Goal: Task Accomplishment & Management: Manage account settings

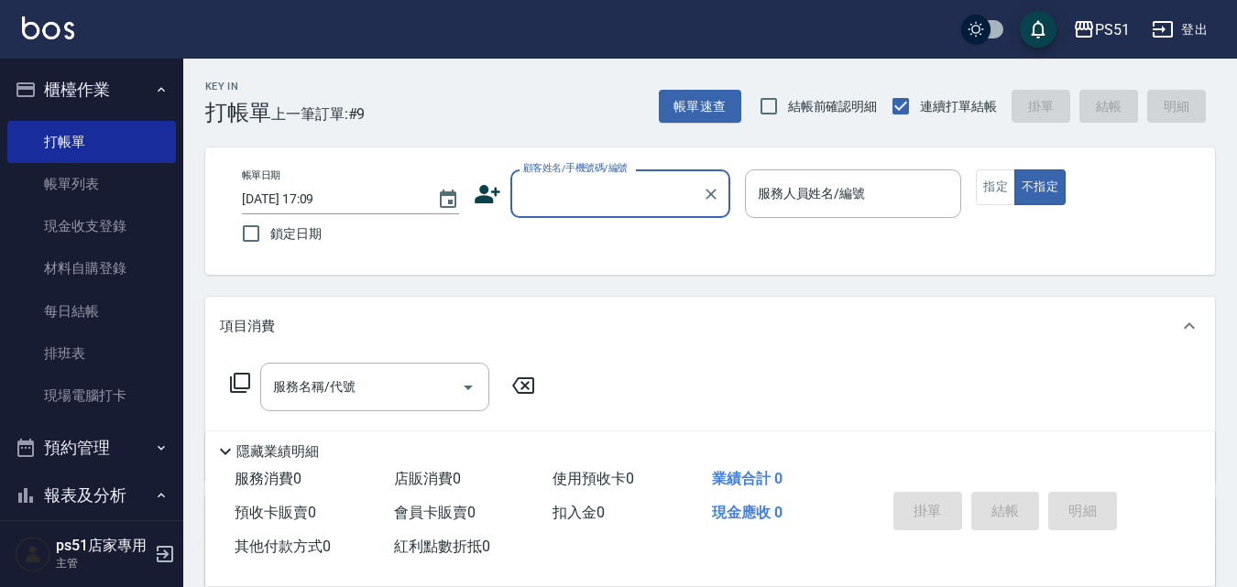
click at [636, 187] on input "顧客姓名/手機號碼/編號" at bounding box center [607, 194] width 176 height 32
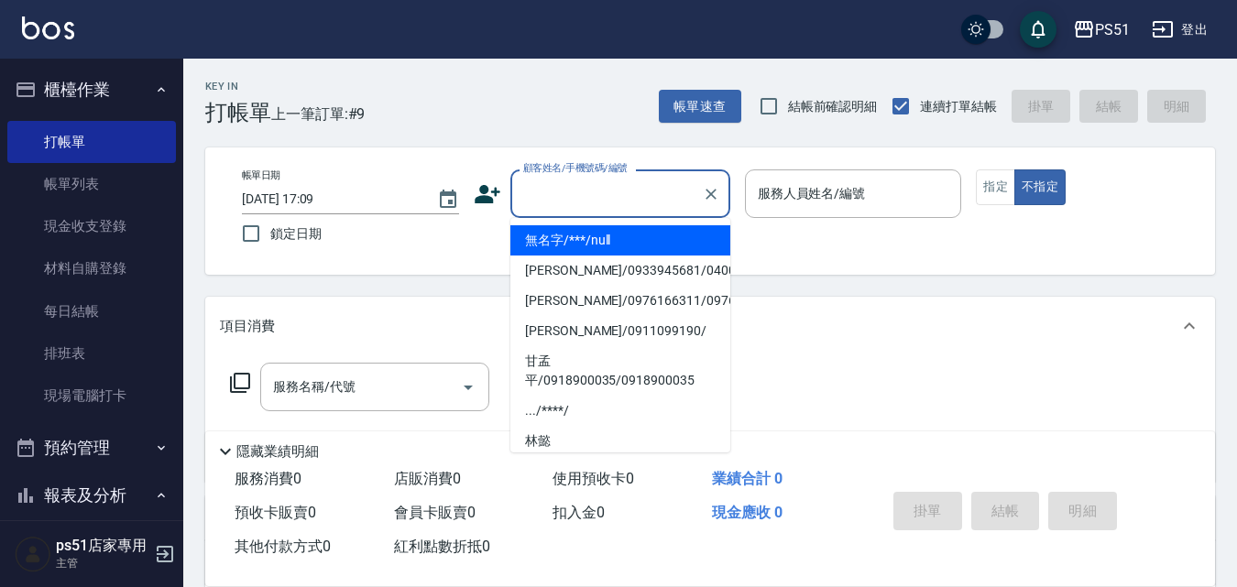
click at [623, 240] on li "無名字/***/null" at bounding box center [620, 240] width 220 height 30
type input "無名字/***/null"
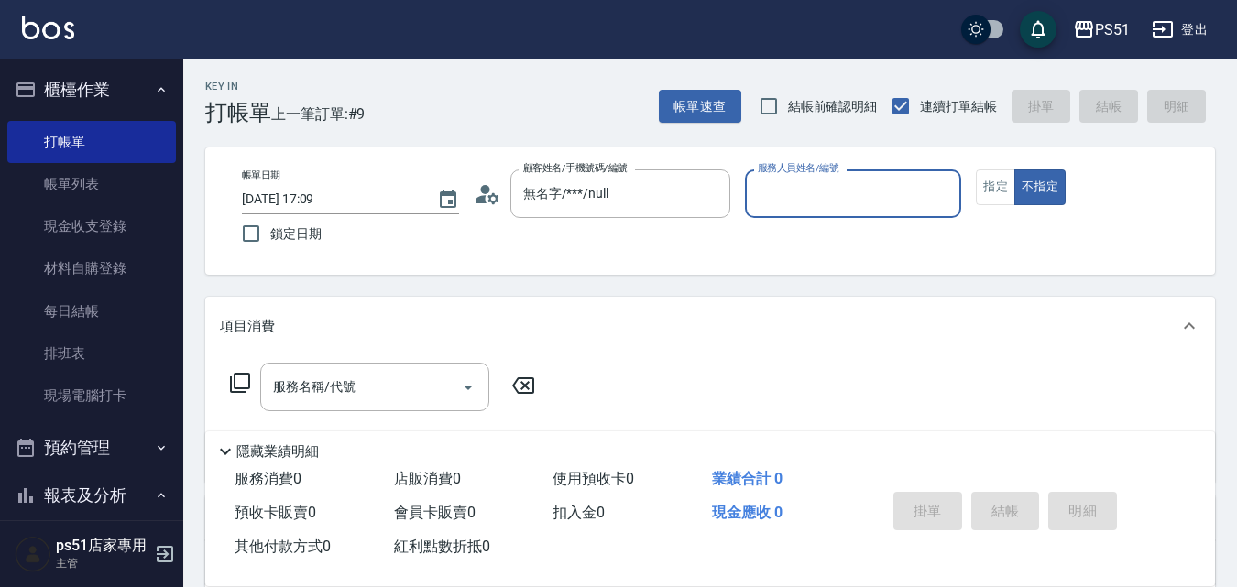
click at [817, 198] on input "服務人員姓名/編號" at bounding box center [853, 194] width 201 height 32
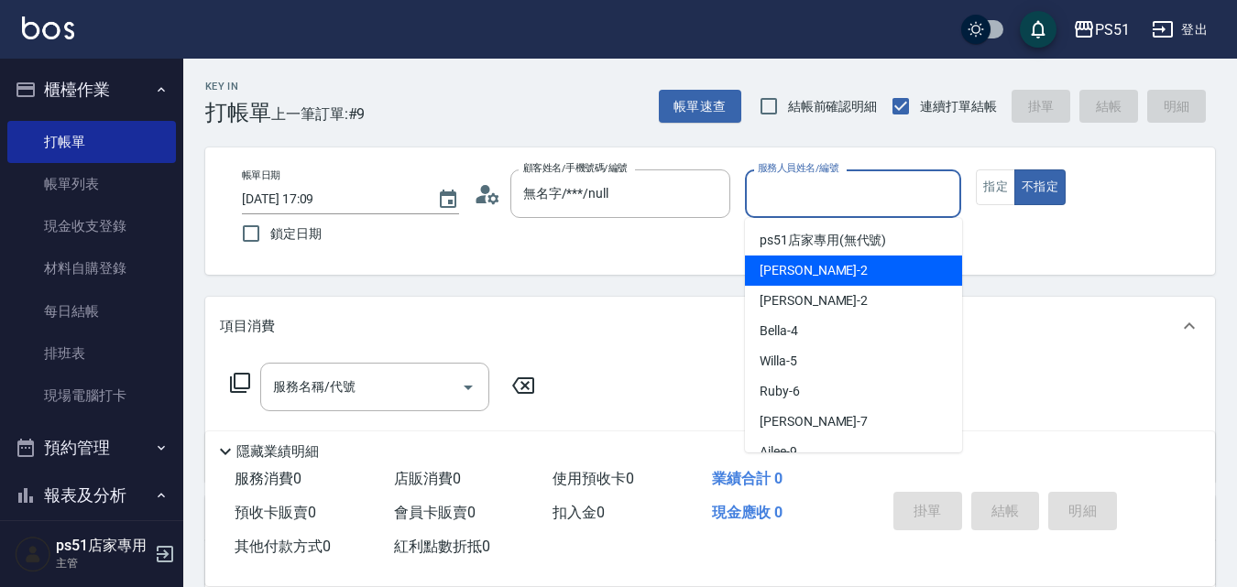
click at [826, 269] on div "[PERSON_NAME] -2" at bounding box center [853, 271] width 217 height 30
type input "[PERSON_NAME]-2"
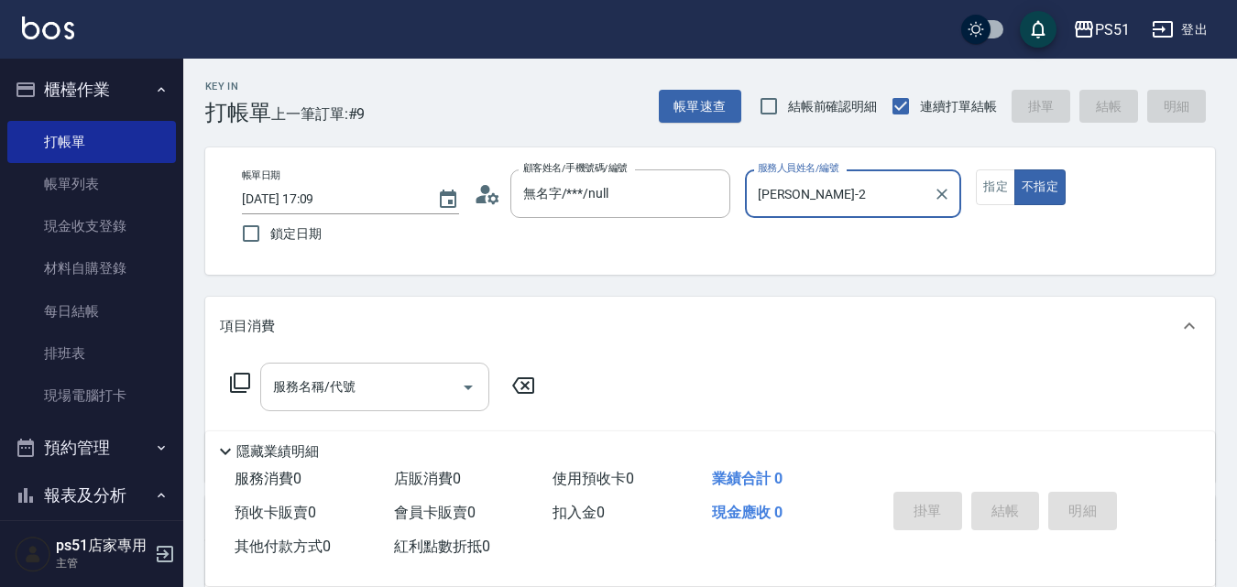
click at [407, 397] on input "服務名稱/代號" at bounding box center [360, 387] width 185 height 32
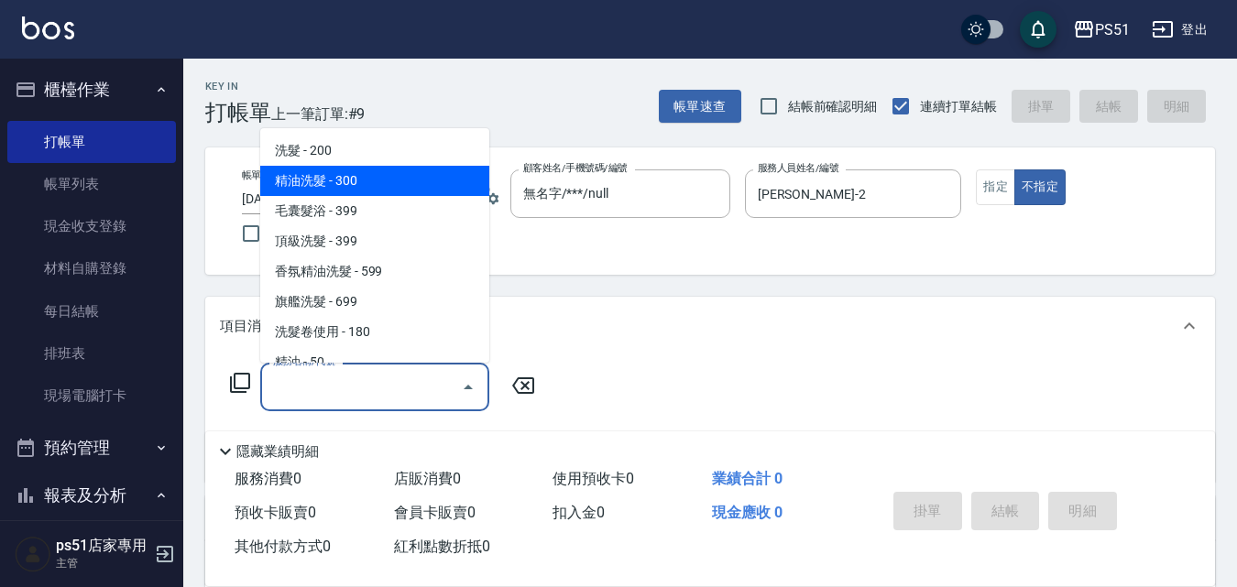
click at [388, 177] on span "精油洗髮 - 300" at bounding box center [374, 181] width 229 height 30
type input "精油洗髮(102)"
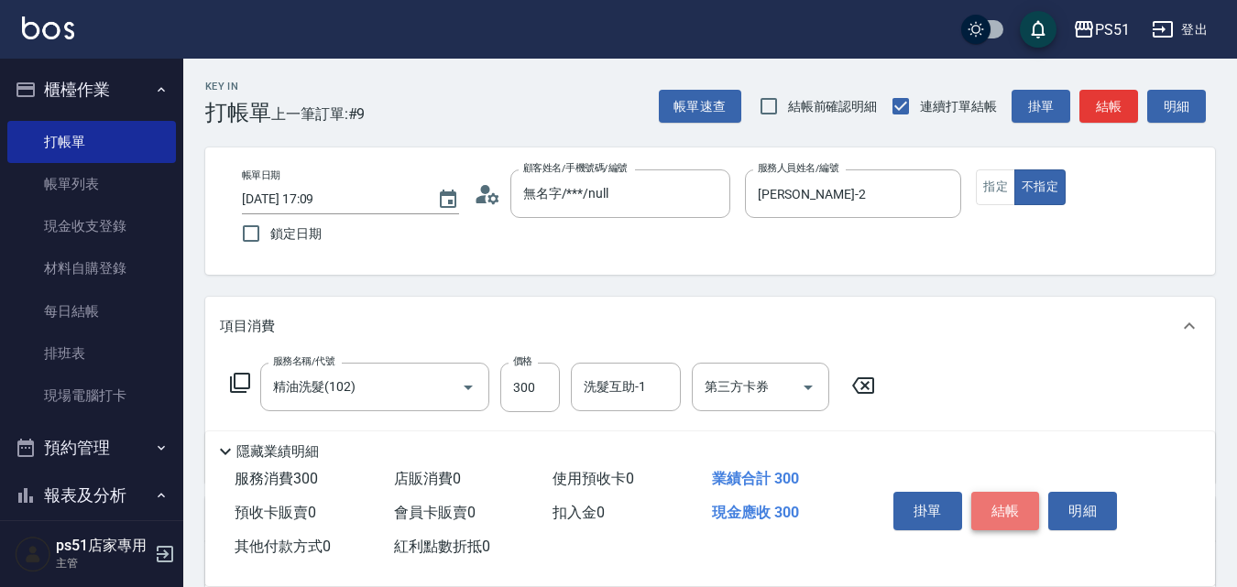
click at [1007, 501] on button "結帳" at bounding box center [1005, 511] width 69 height 38
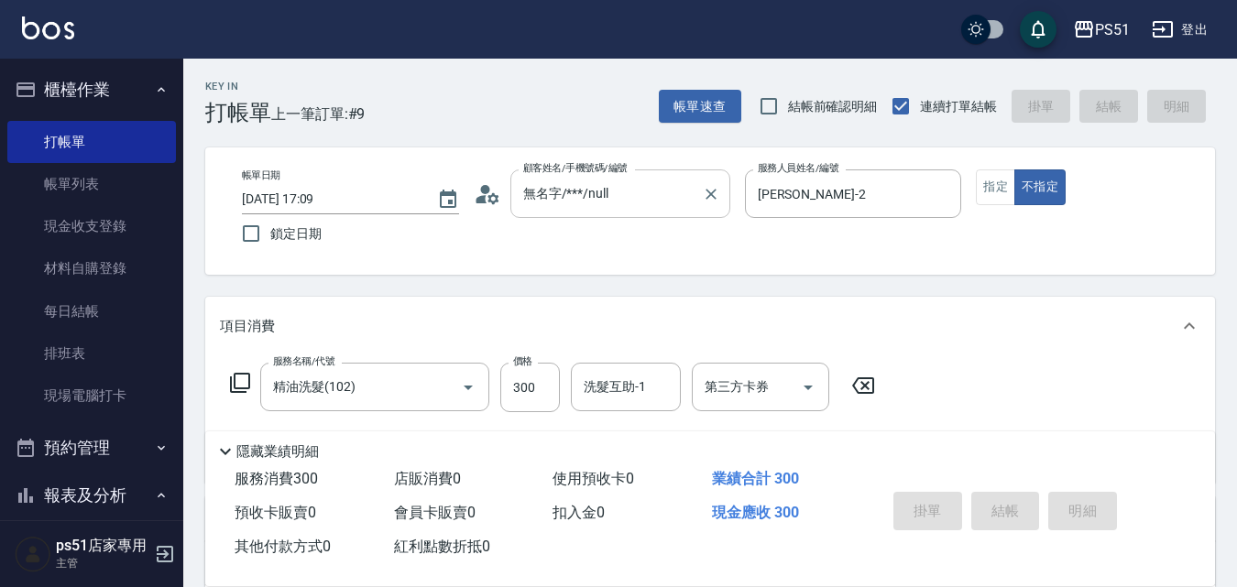
type input "[DATE] 18:46"
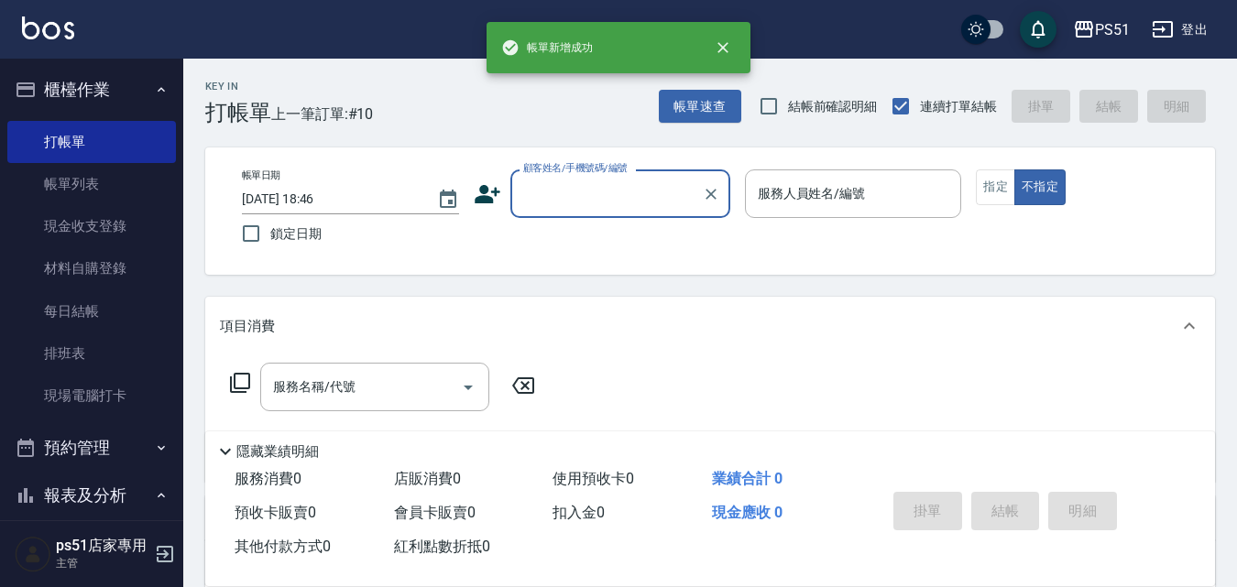
click at [589, 192] on input "顧客姓名/手機號碼/編號" at bounding box center [607, 194] width 176 height 32
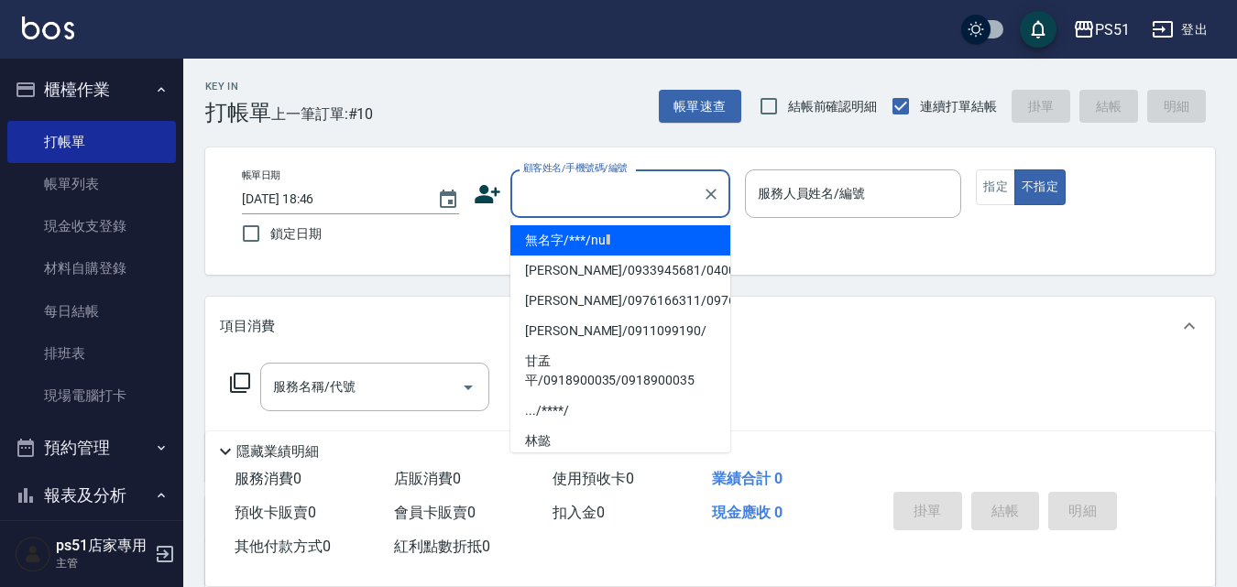
click at [609, 233] on li "無名字/***/null" at bounding box center [620, 240] width 220 height 30
type input "無名字/***/null"
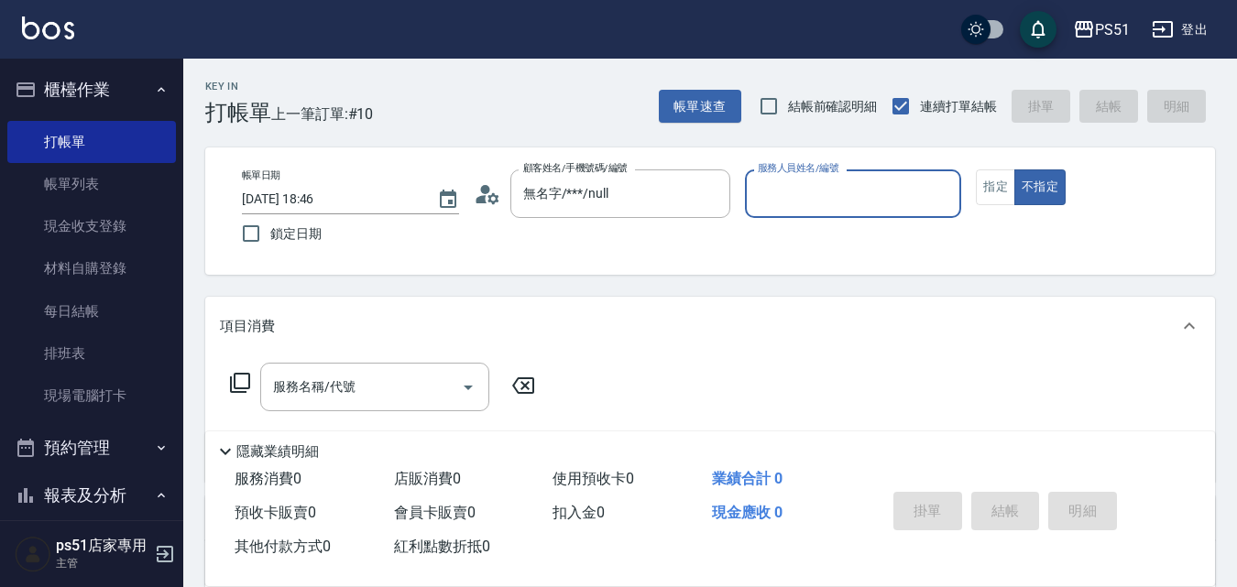
click at [834, 207] on input "服務人員姓名/編號" at bounding box center [853, 194] width 201 height 32
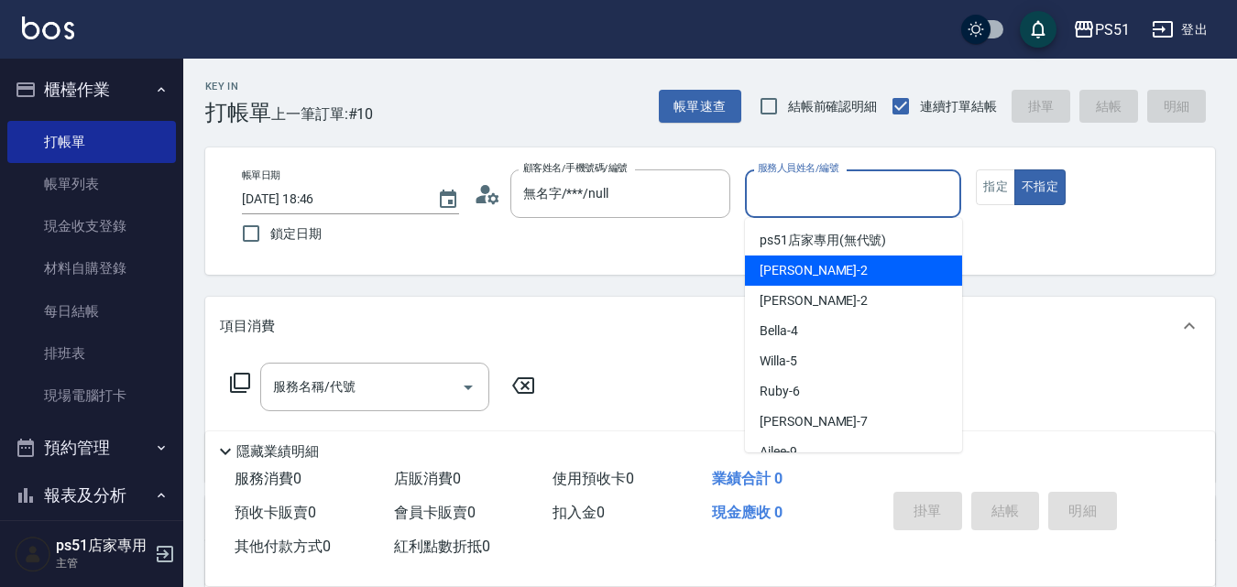
click at [827, 258] on div "[PERSON_NAME] -2" at bounding box center [853, 271] width 217 height 30
type input "[PERSON_NAME]-2"
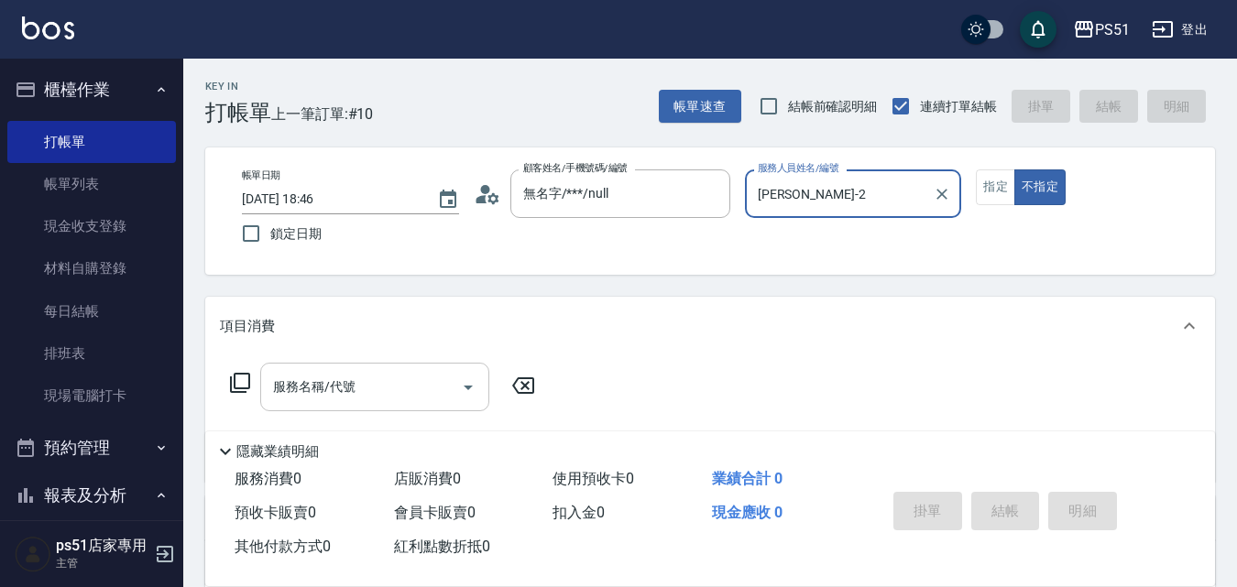
click at [423, 391] on input "服務名稱/代號" at bounding box center [360, 387] width 185 height 32
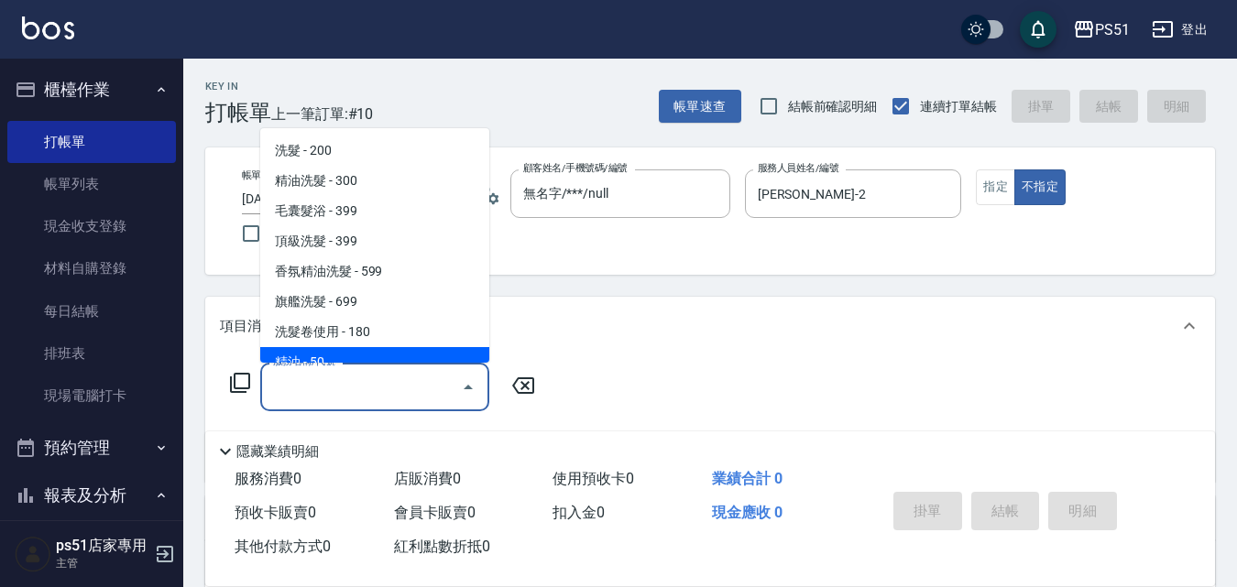
scroll to position [428, 0]
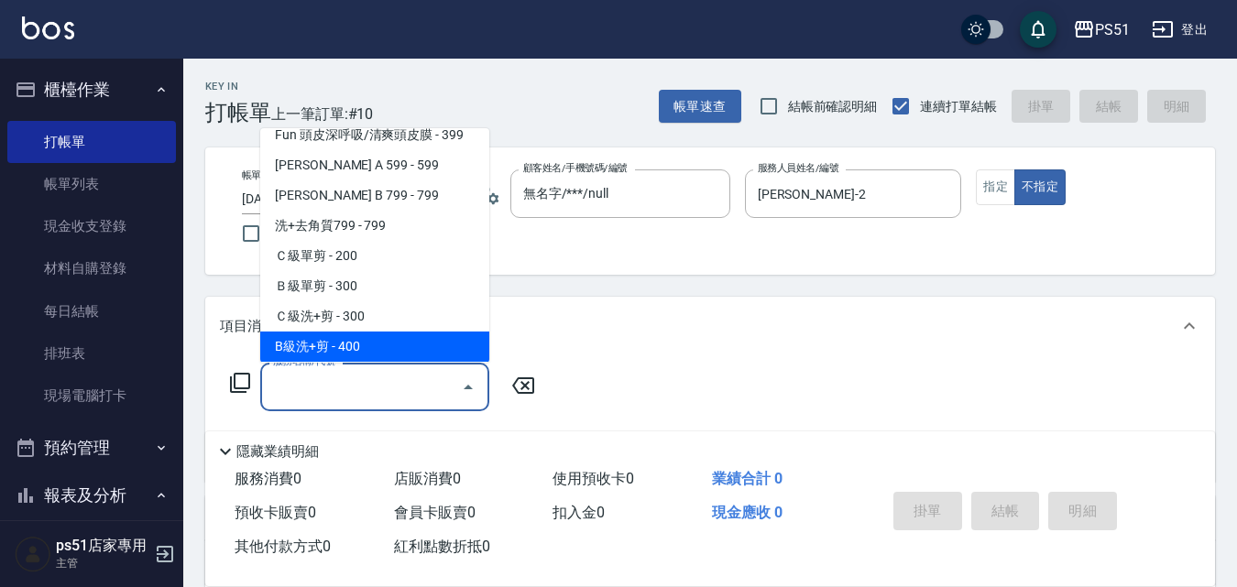
click at [387, 332] on span "B級洗+剪 - 400" at bounding box center [374, 347] width 229 height 30
type input "B級洗+剪(204)"
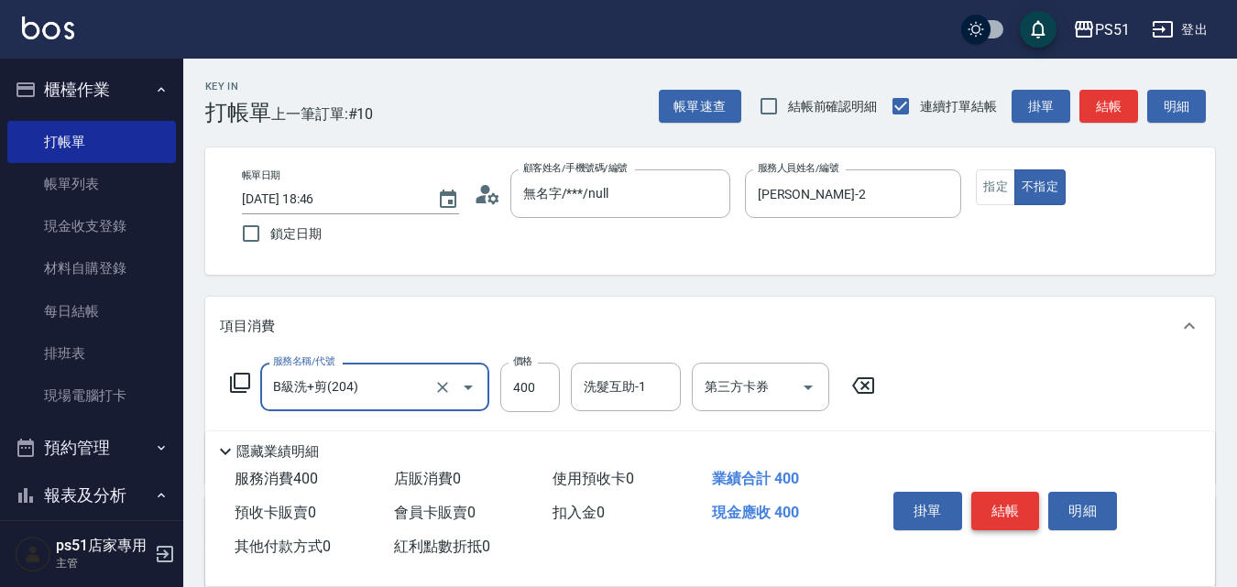
click at [973, 495] on button "結帳" at bounding box center [1005, 511] width 69 height 38
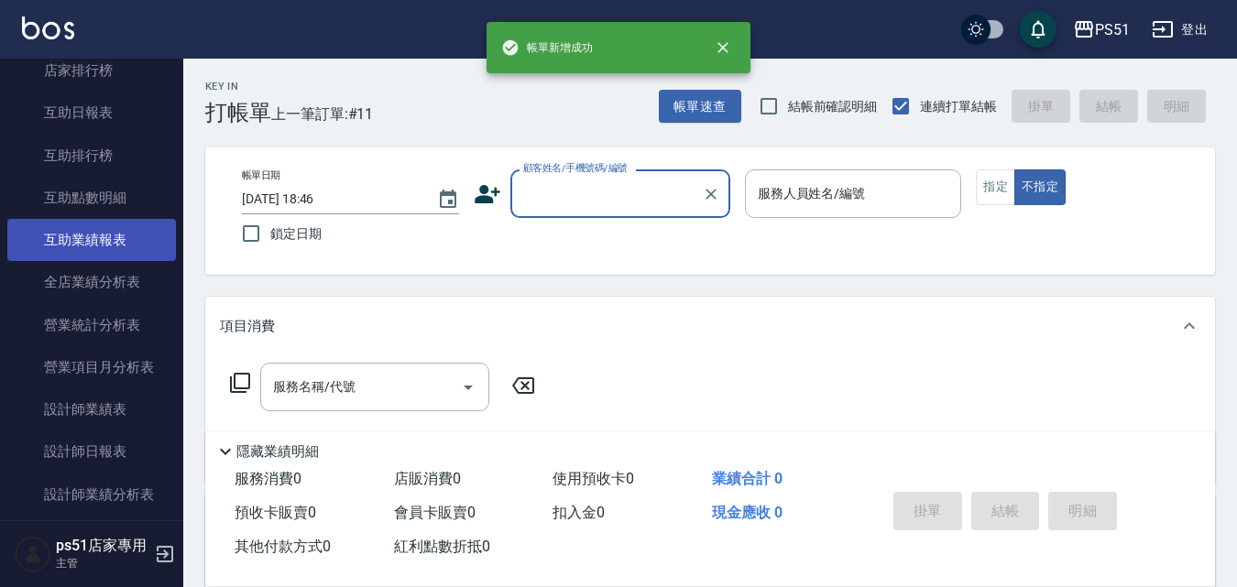
scroll to position [641, 0]
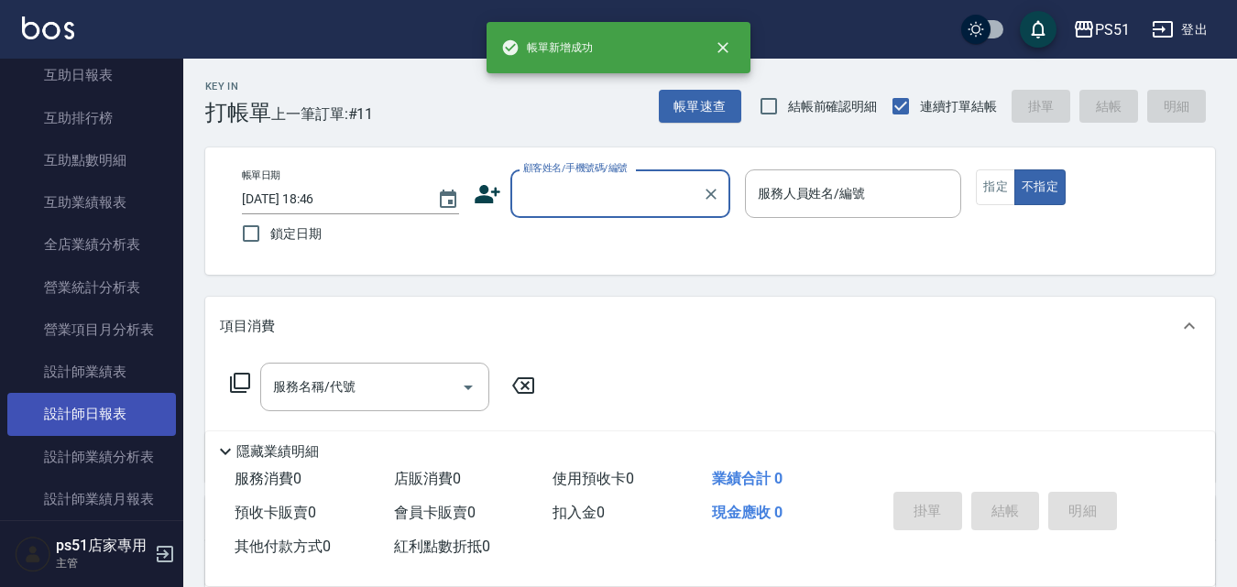
click at [126, 421] on link "設計師日報表" at bounding box center [91, 414] width 169 height 42
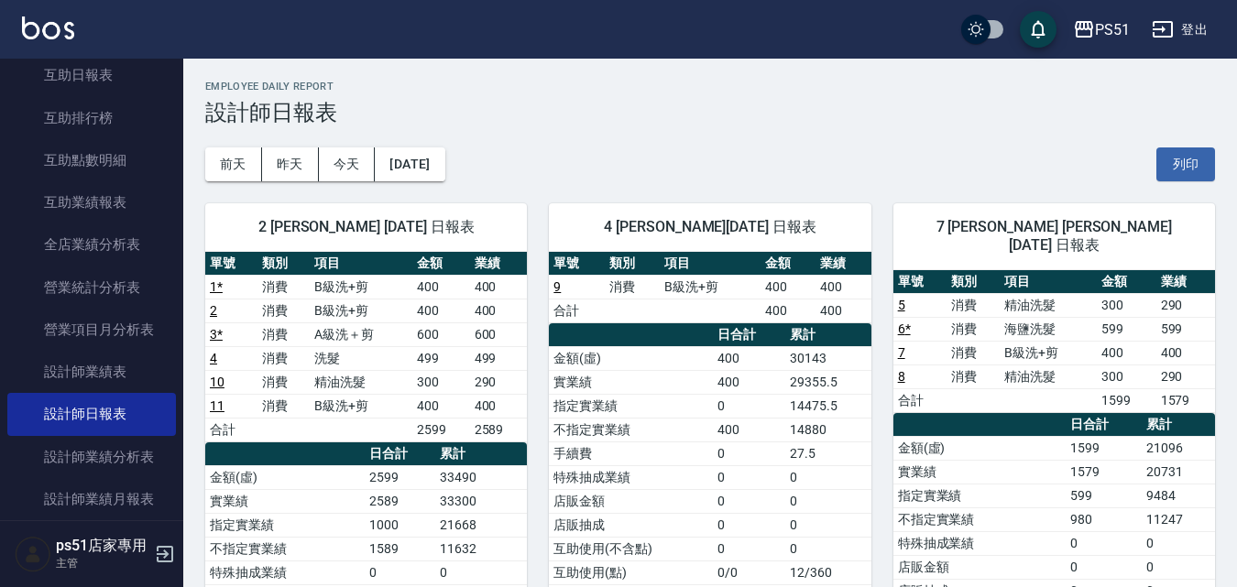
click at [212, 306] on link "2" at bounding box center [213, 310] width 7 height 15
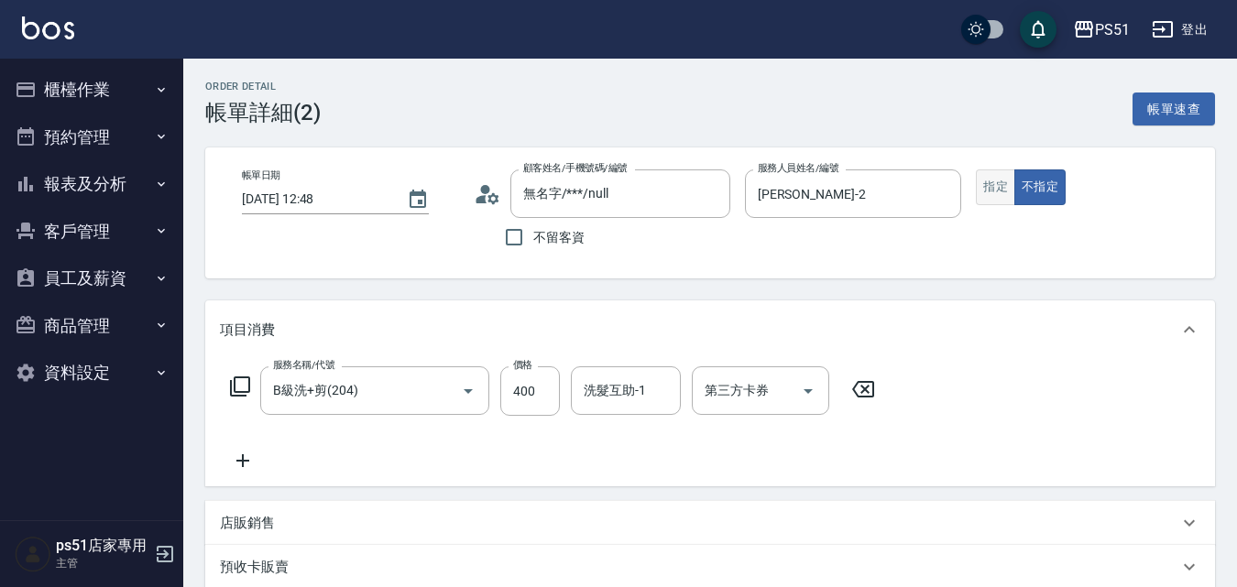
click at [987, 181] on button "指定" at bounding box center [995, 188] width 39 height 36
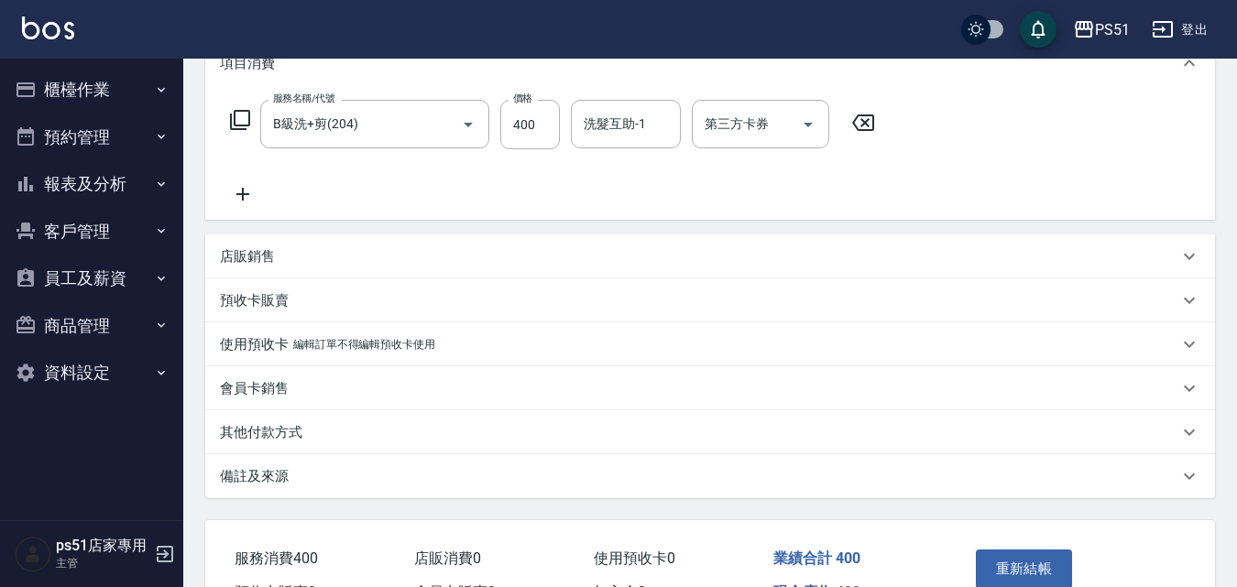
scroll to position [376, 0]
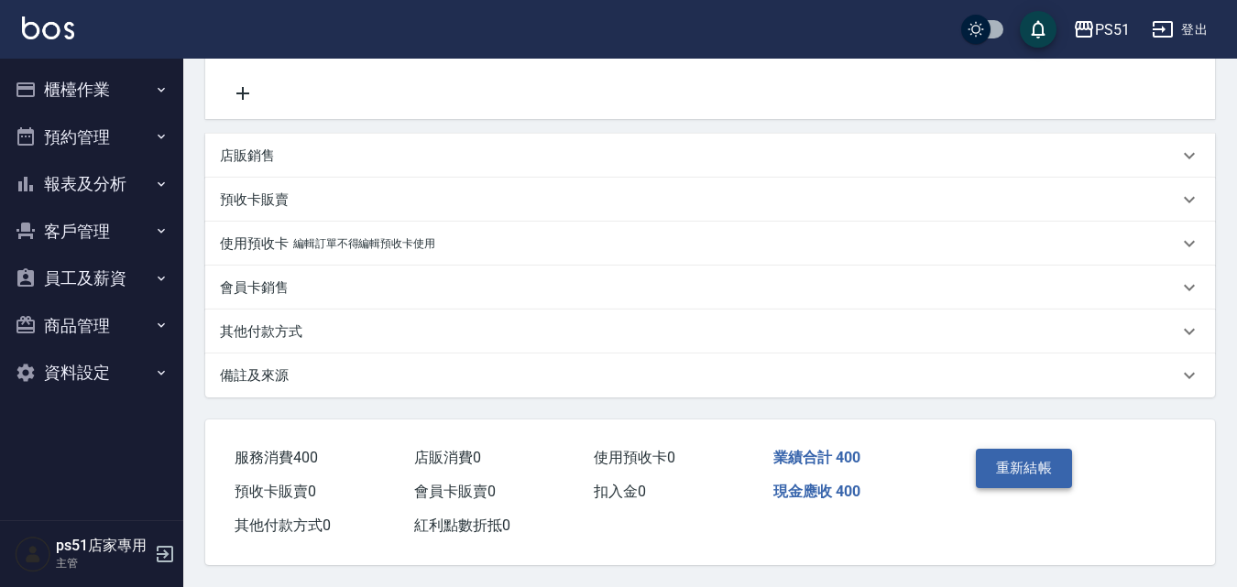
click at [1016, 449] on button "重新結帳" at bounding box center [1024, 468] width 97 height 38
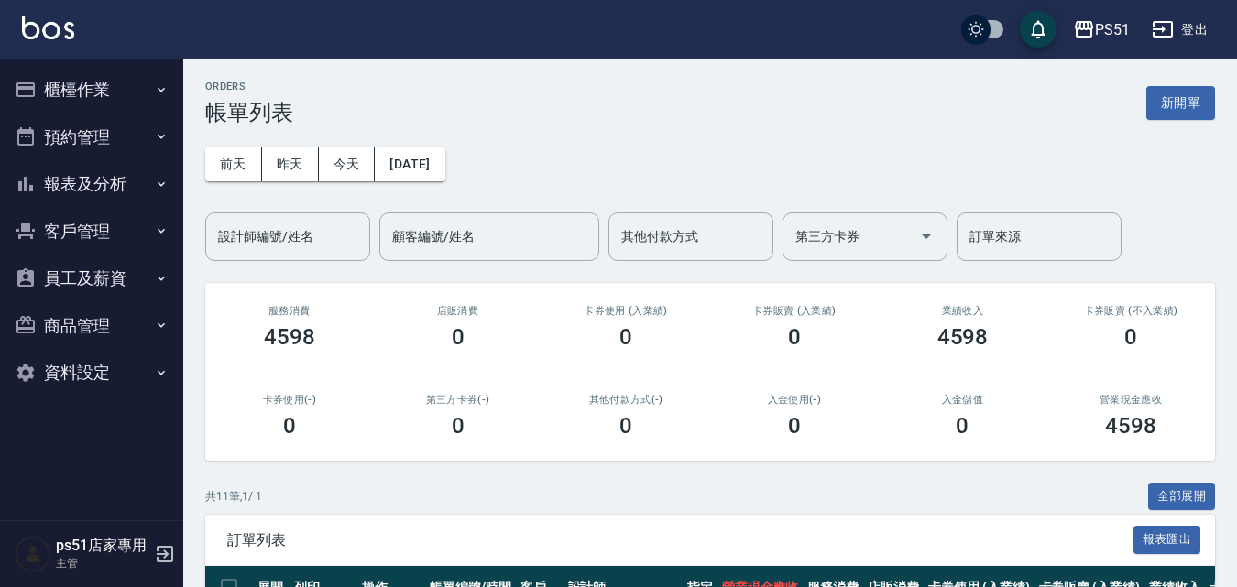
click at [128, 95] on button "櫃檯作業" at bounding box center [91, 90] width 169 height 48
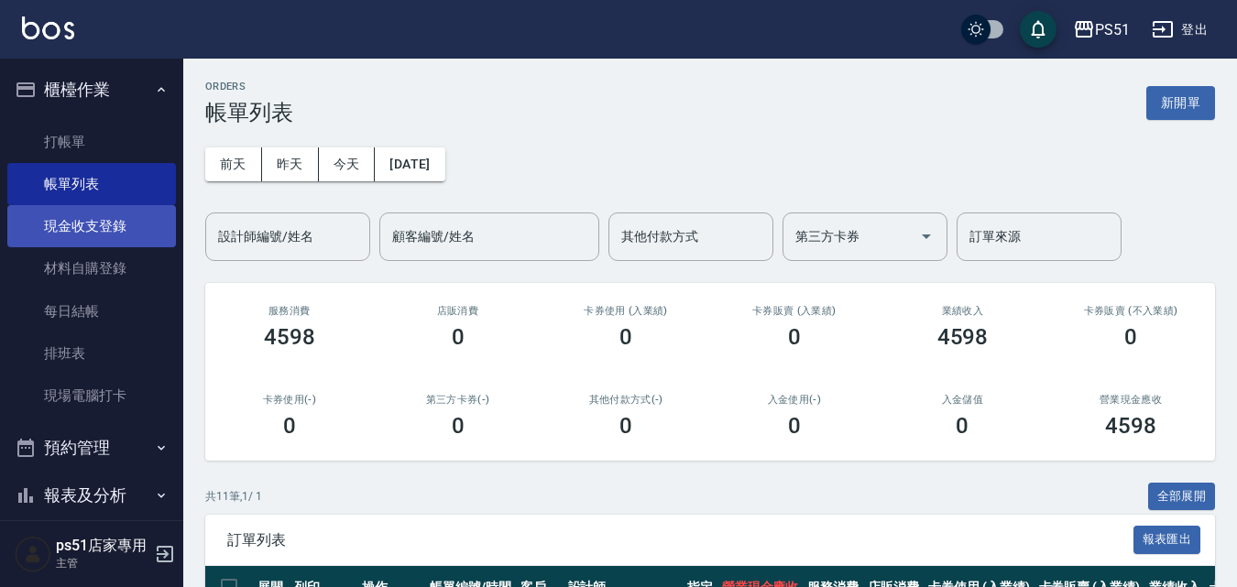
scroll to position [209, 0]
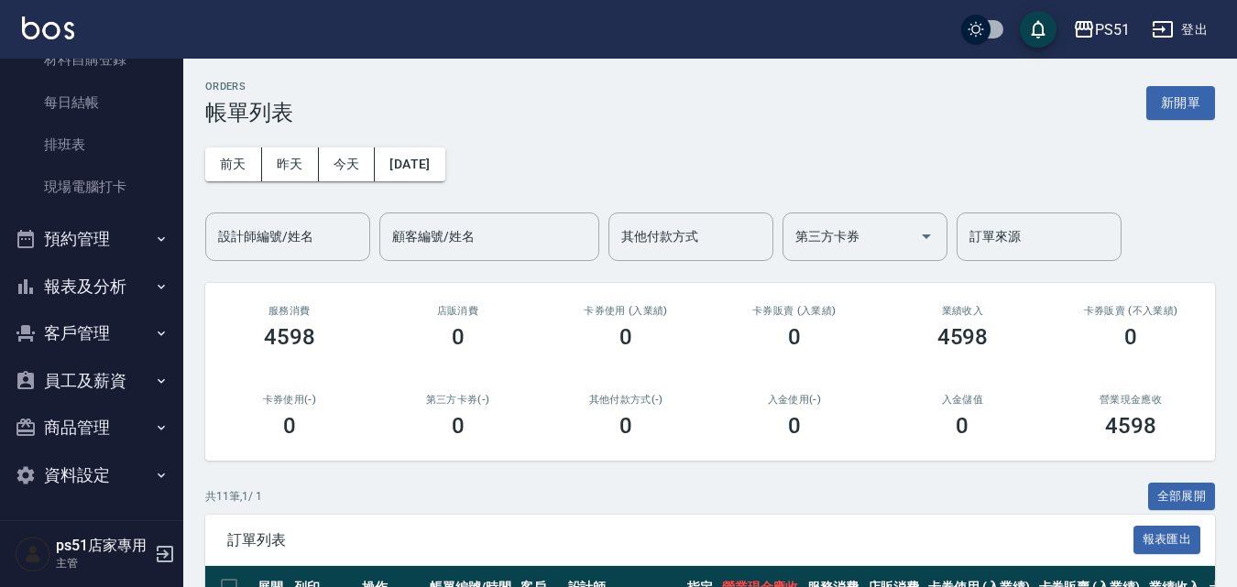
click at [135, 283] on button "報表及分析" at bounding box center [91, 287] width 169 height 48
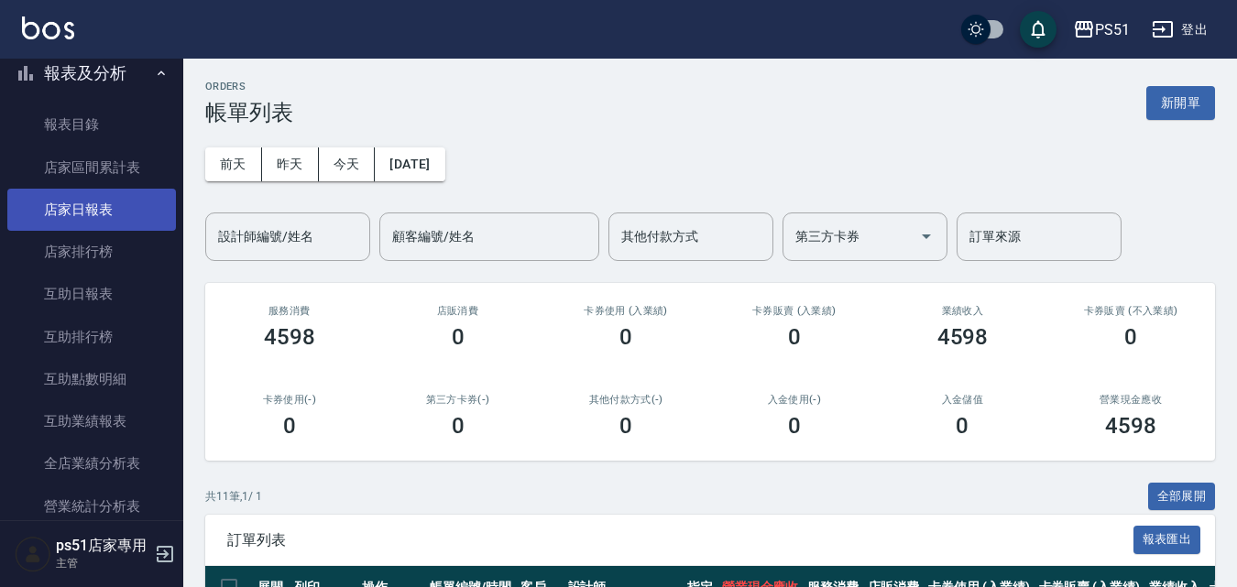
scroll to position [637, 0]
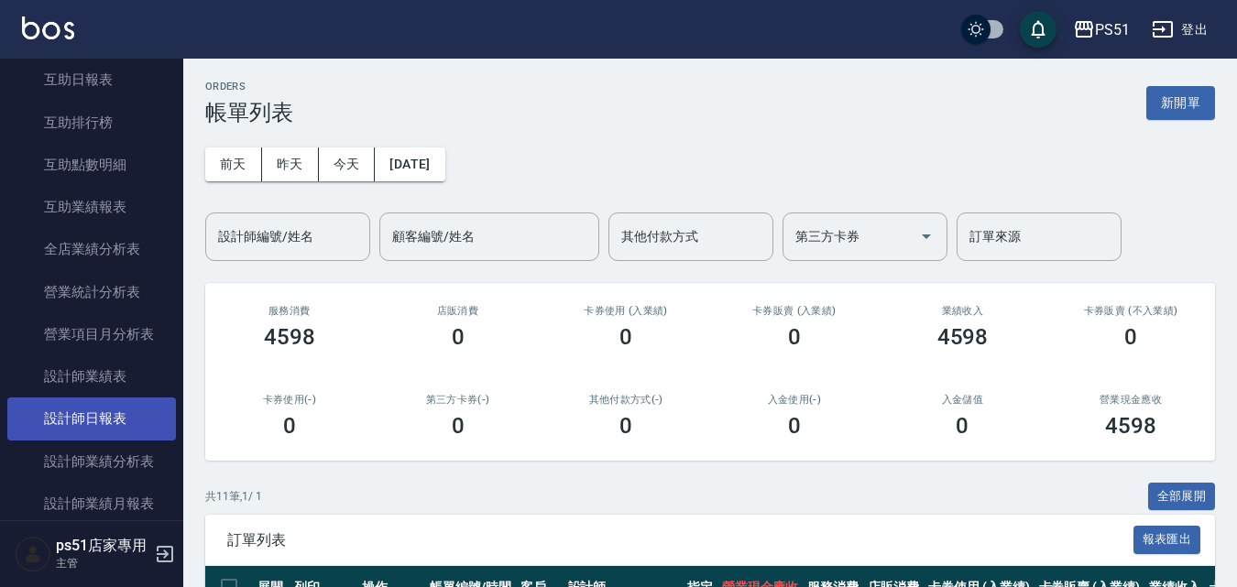
click at [130, 408] on link "設計師日報表" at bounding box center [91, 419] width 169 height 42
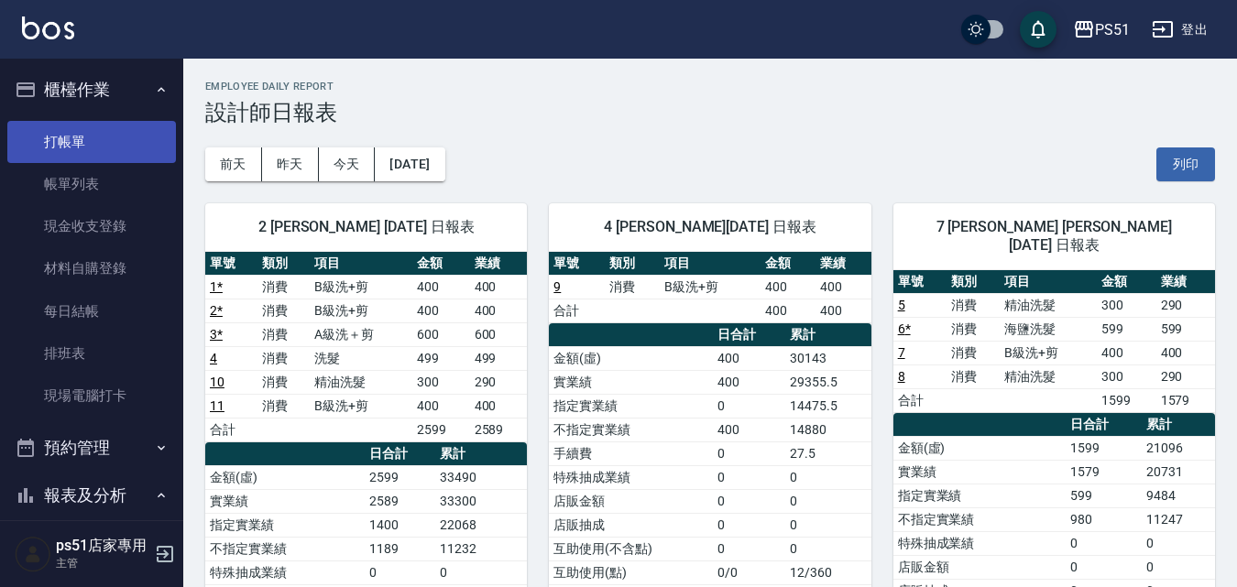
click at [104, 131] on link "打帳單" at bounding box center [91, 142] width 169 height 42
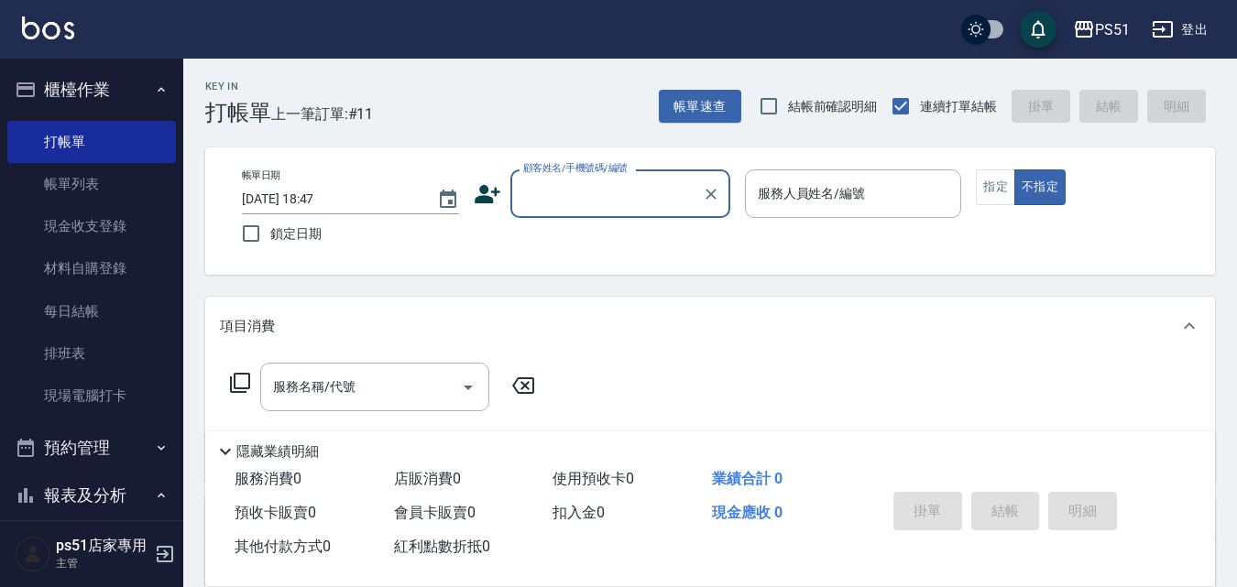
click at [576, 198] on input "顧客姓名/手機號碼/編號" at bounding box center [607, 194] width 176 height 32
click at [586, 199] on input "顧客姓名/手機號碼/編號" at bounding box center [607, 194] width 176 height 32
click at [572, 204] on input "顧客姓名/手機號碼/編號" at bounding box center [607, 194] width 176 height 32
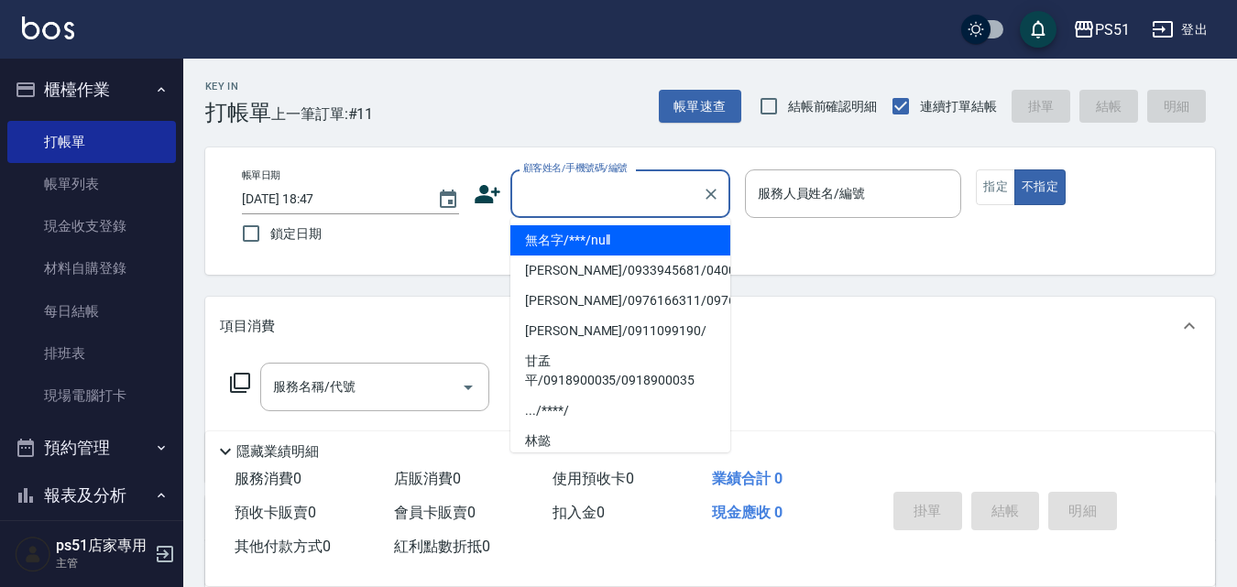
click at [588, 234] on li "無名字/***/null" at bounding box center [620, 240] width 220 height 30
type input "無名字/***/null"
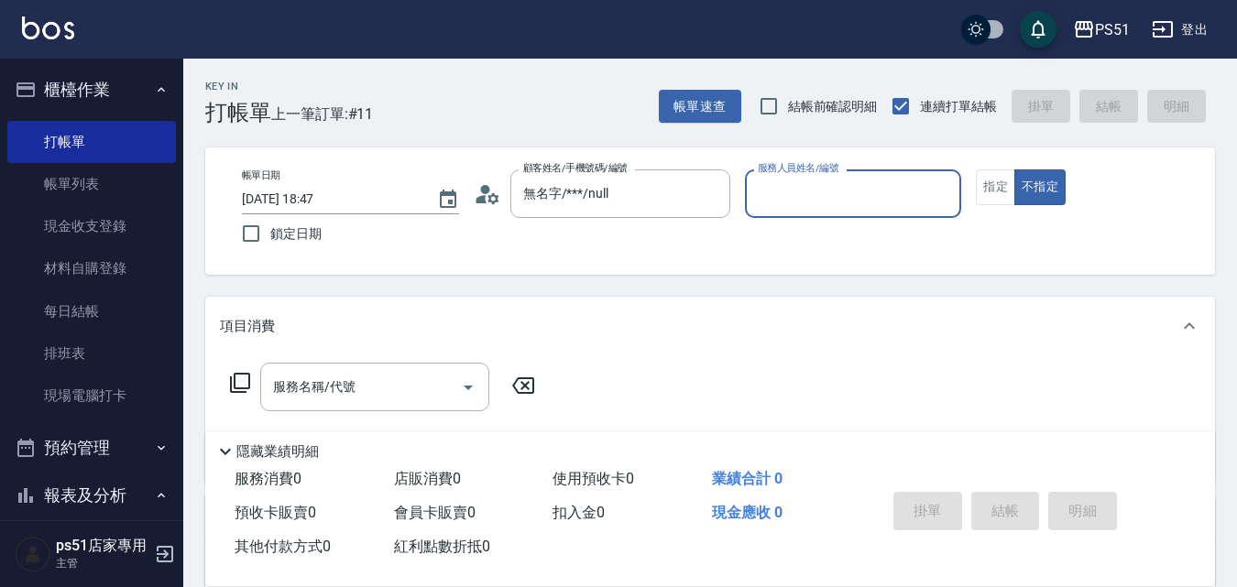
click at [798, 201] on input "服務人員姓名/編號" at bounding box center [853, 194] width 201 height 32
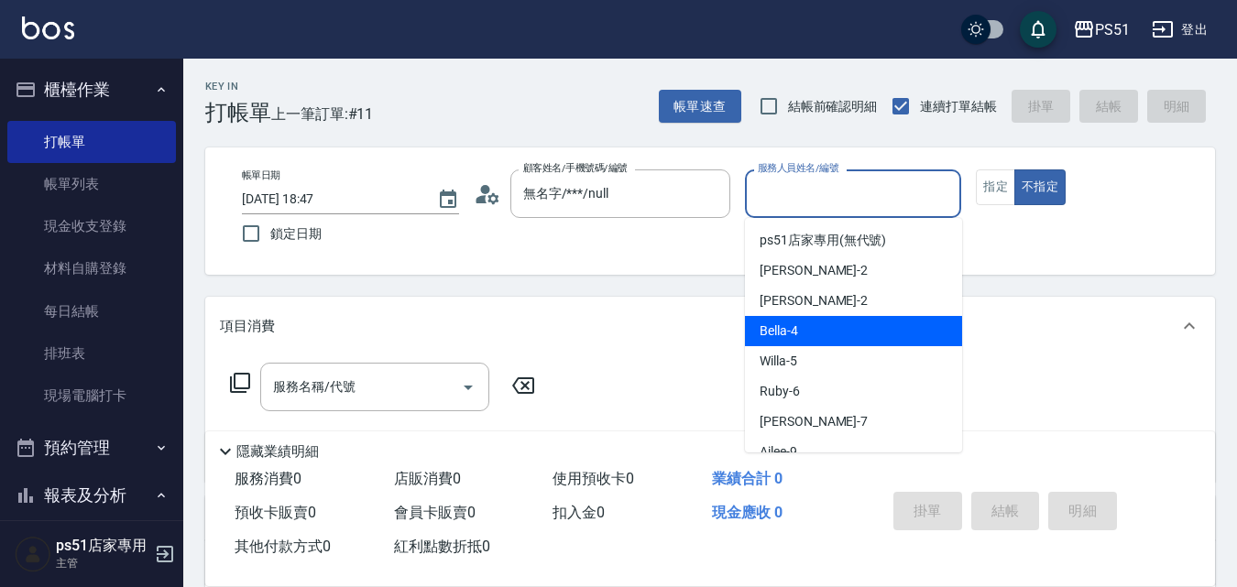
click at [783, 325] on span "Bella -4" at bounding box center [779, 331] width 38 height 19
type input "Bella-4"
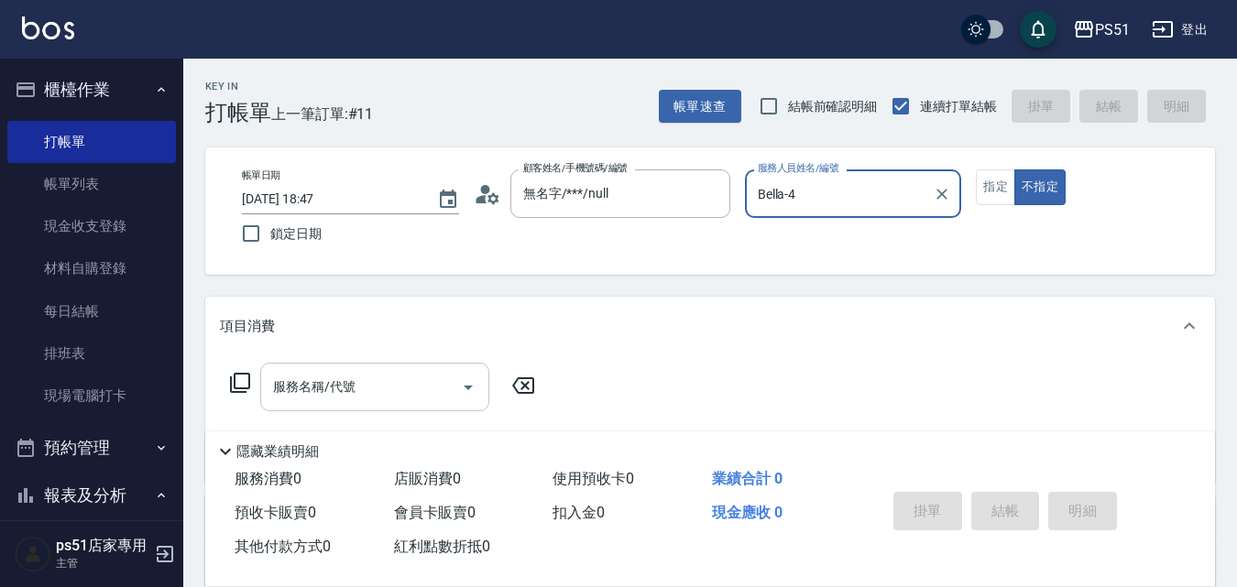
click at [362, 395] on input "服務名稱/代號" at bounding box center [360, 387] width 185 height 32
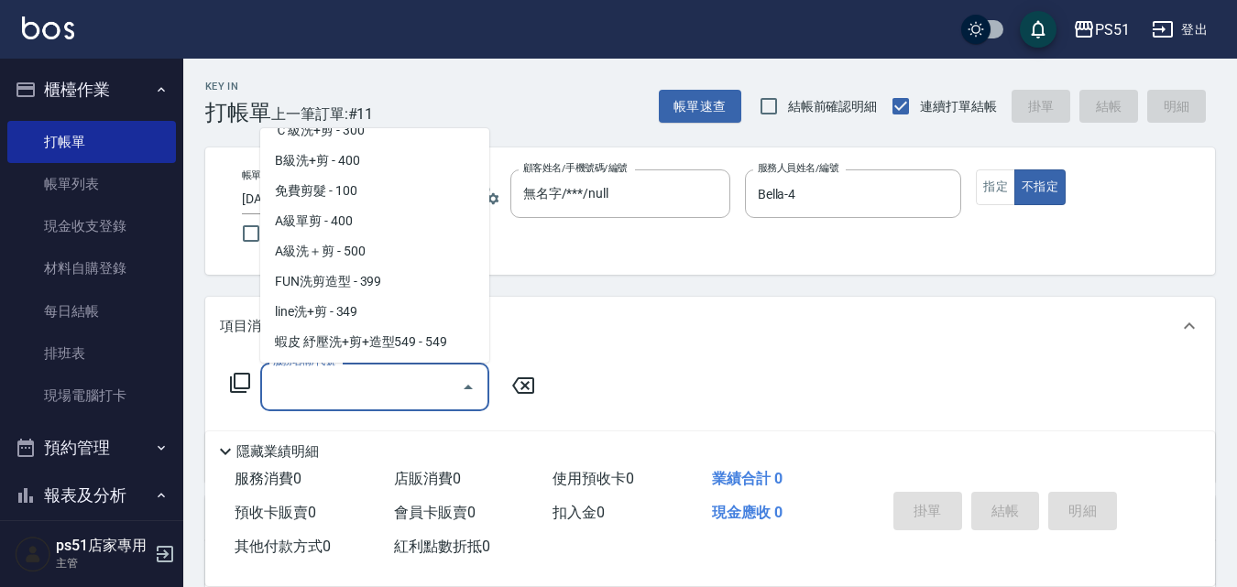
scroll to position [428, 0]
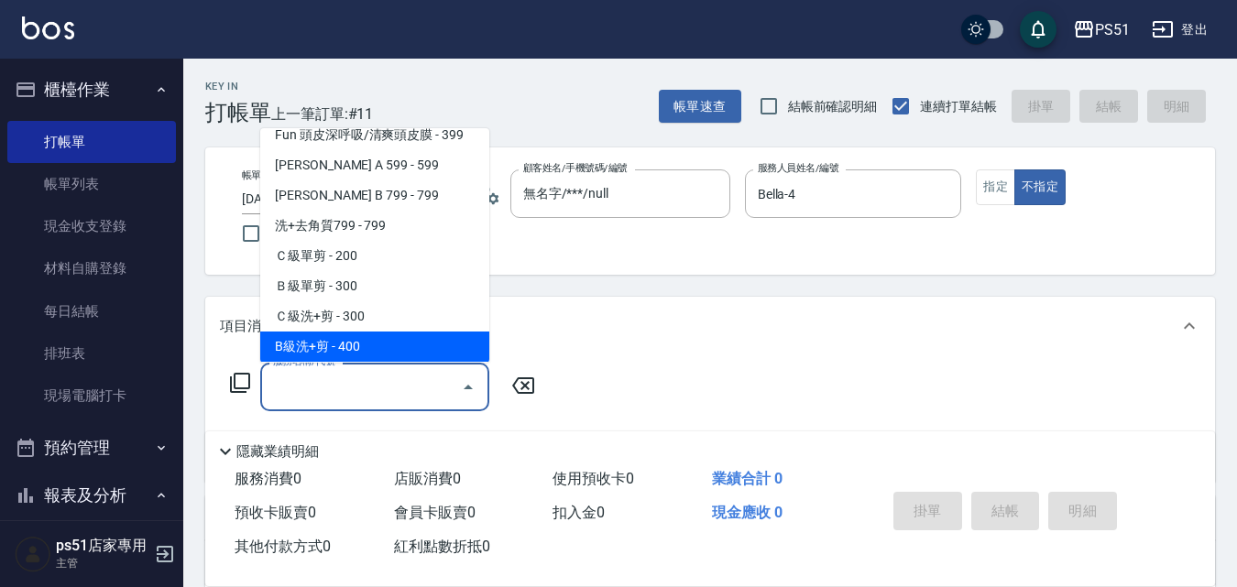
click at [360, 340] on span "B級洗+剪 - 400" at bounding box center [374, 347] width 229 height 30
type input "B級洗+剪(204)"
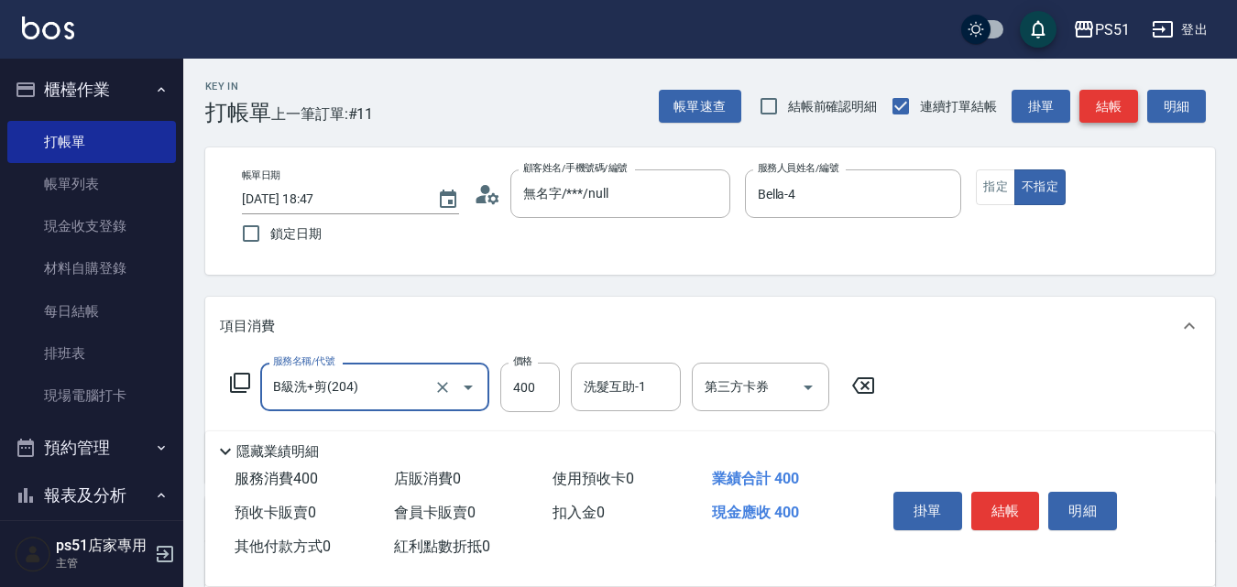
click at [1120, 108] on button "結帳" at bounding box center [1108, 107] width 59 height 34
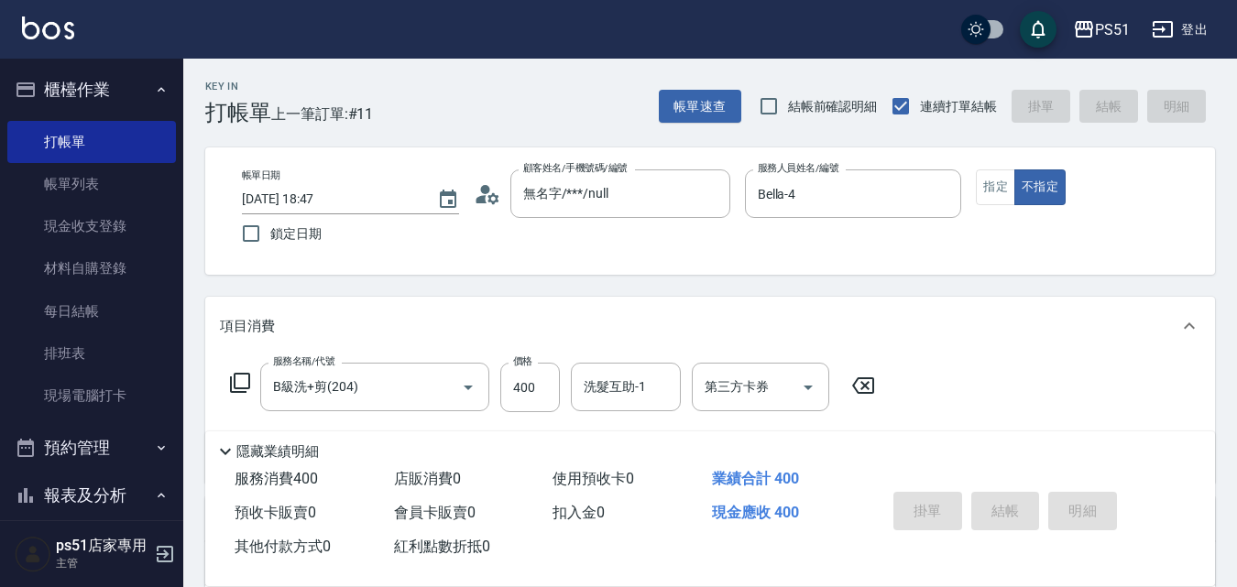
type input "2025/09/15 19:09"
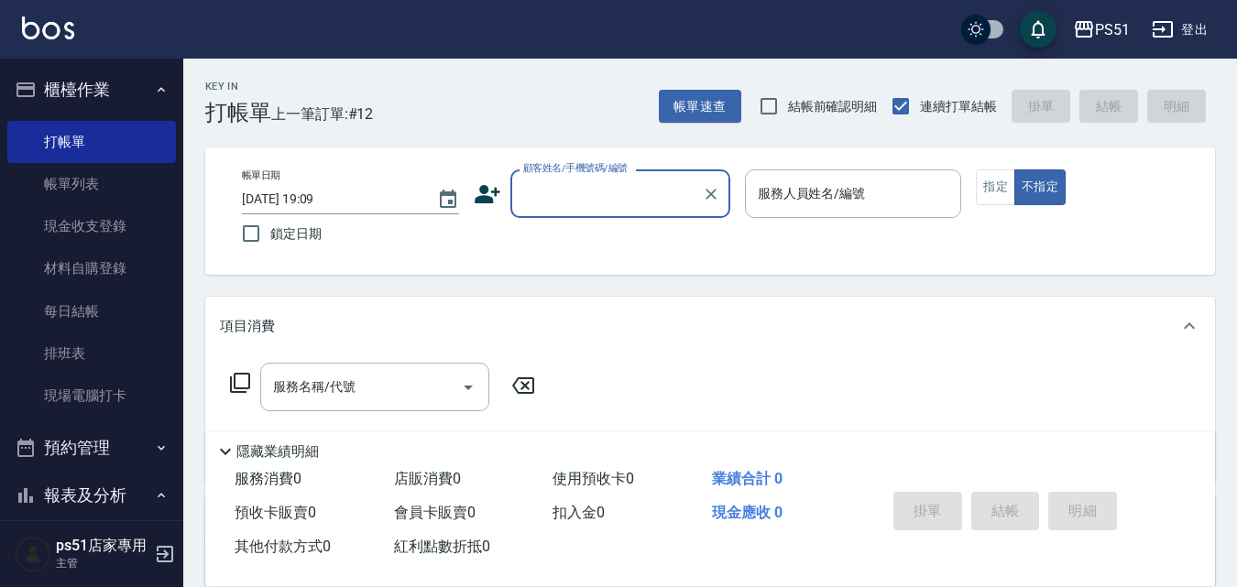
click at [574, 192] on input "顧客姓名/手機號碼/編號" at bounding box center [607, 194] width 176 height 32
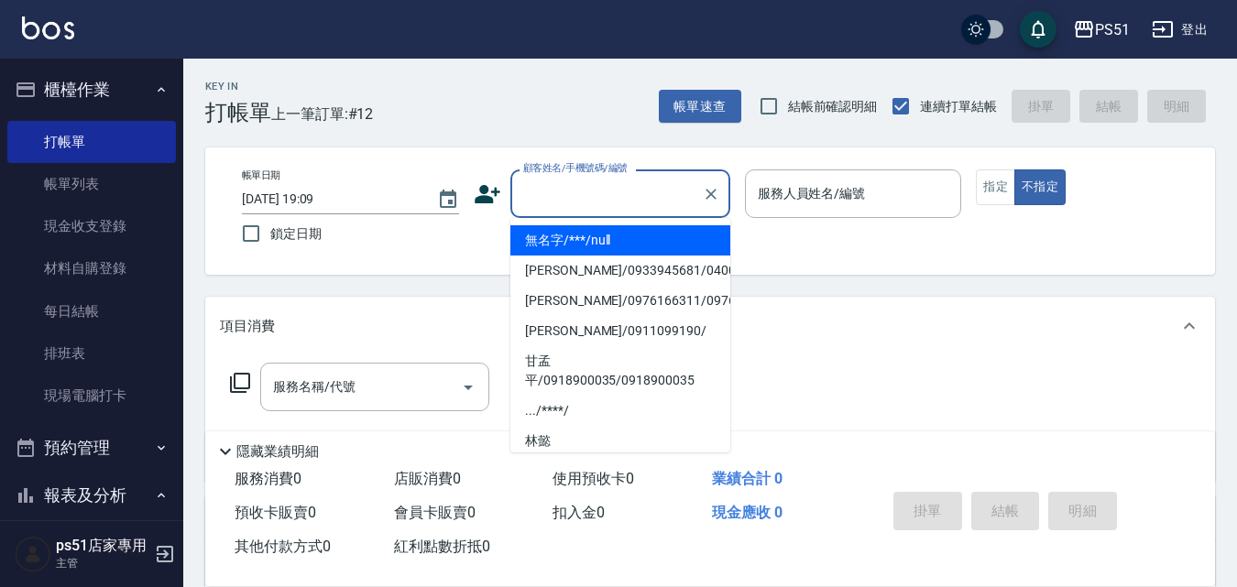
click at [580, 224] on ul "無名字/***/null wei wei/0933945681/040017 林品儀/0976166311/0976166311 廖品翔/0911099190…" at bounding box center [620, 335] width 220 height 235
click at [580, 232] on li "無名字/***/null" at bounding box center [620, 240] width 220 height 30
type input "無名字/***/null"
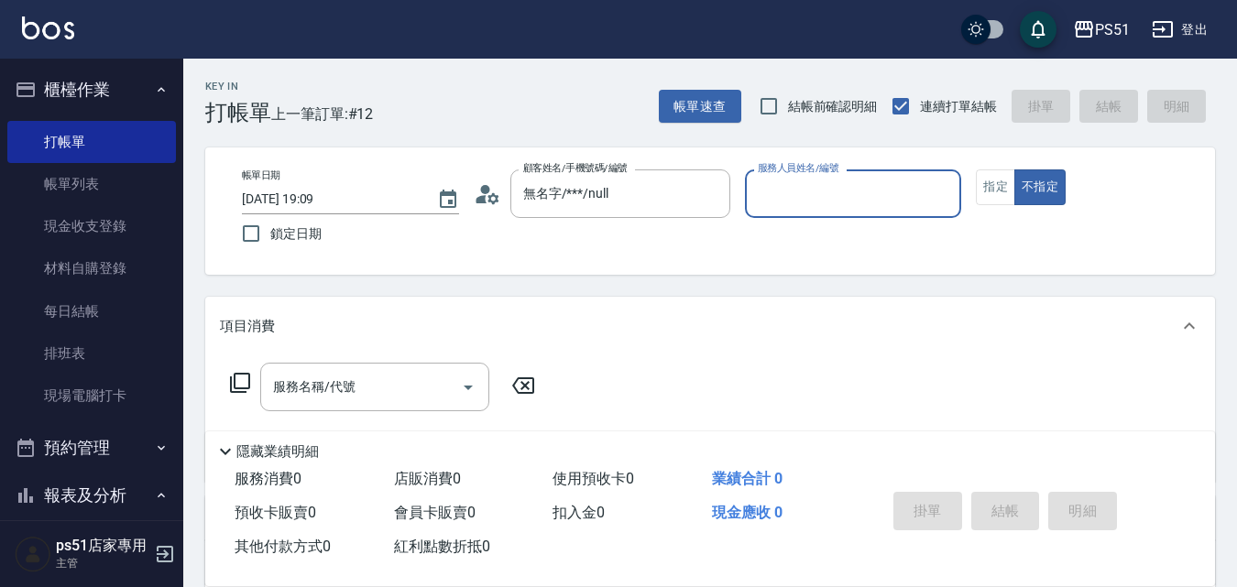
click at [794, 197] on input "服務人員姓名/編號" at bounding box center [853, 194] width 201 height 32
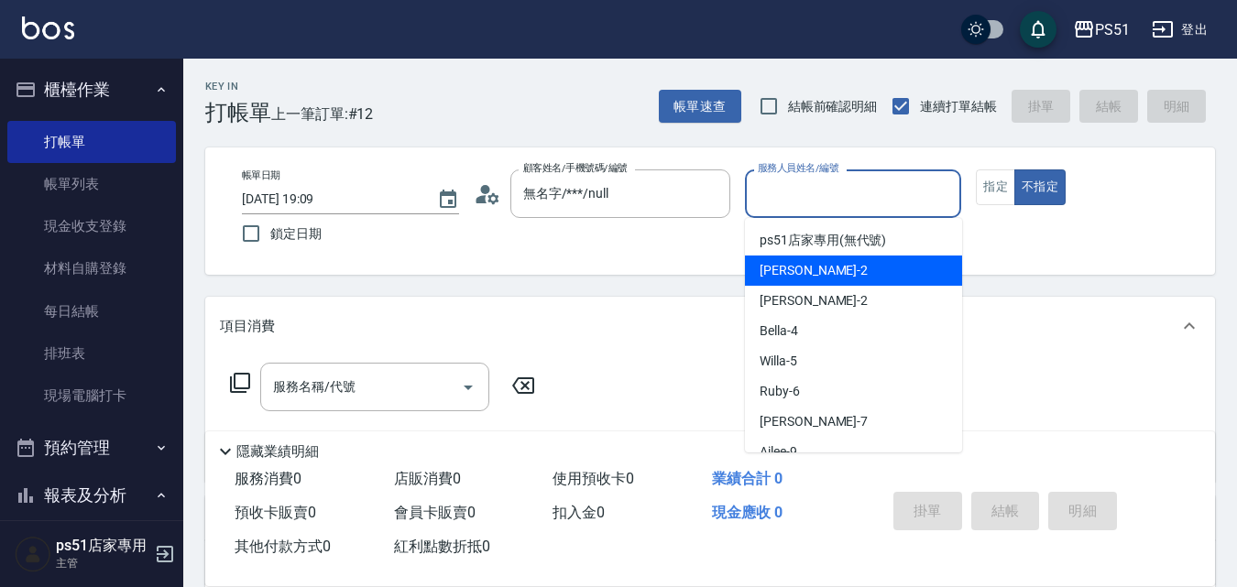
click at [821, 262] on div "[PERSON_NAME] -2" at bounding box center [853, 271] width 217 height 30
type input "[PERSON_NAME]-2"
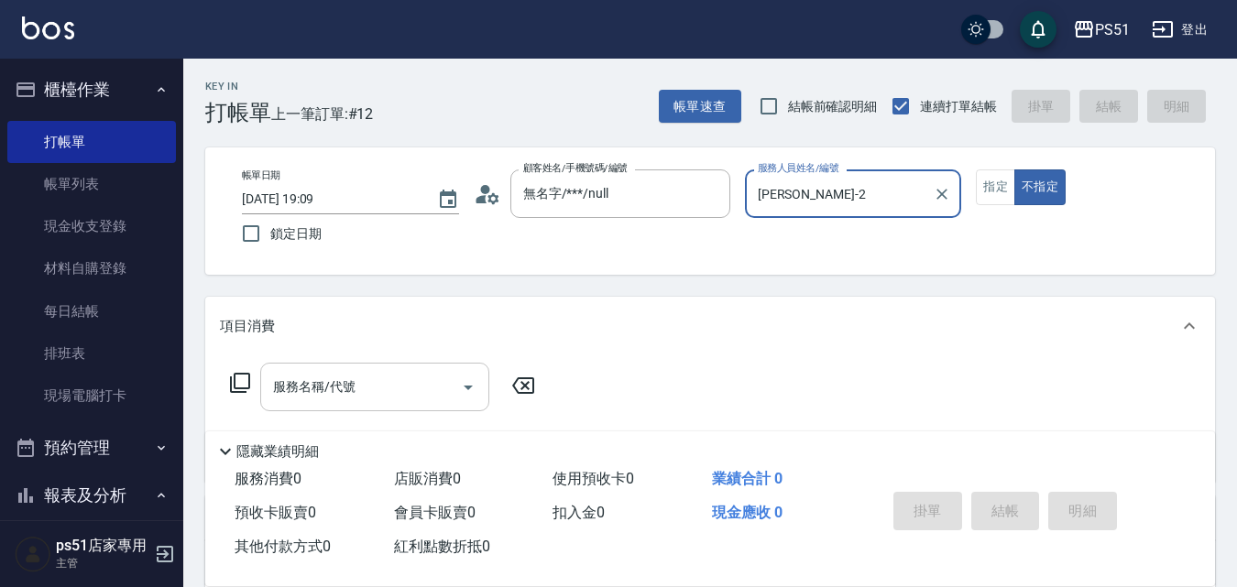
click at [347, 376] on input "服務名稱/代號" at bounding box center [360, 387] width 185 height 32
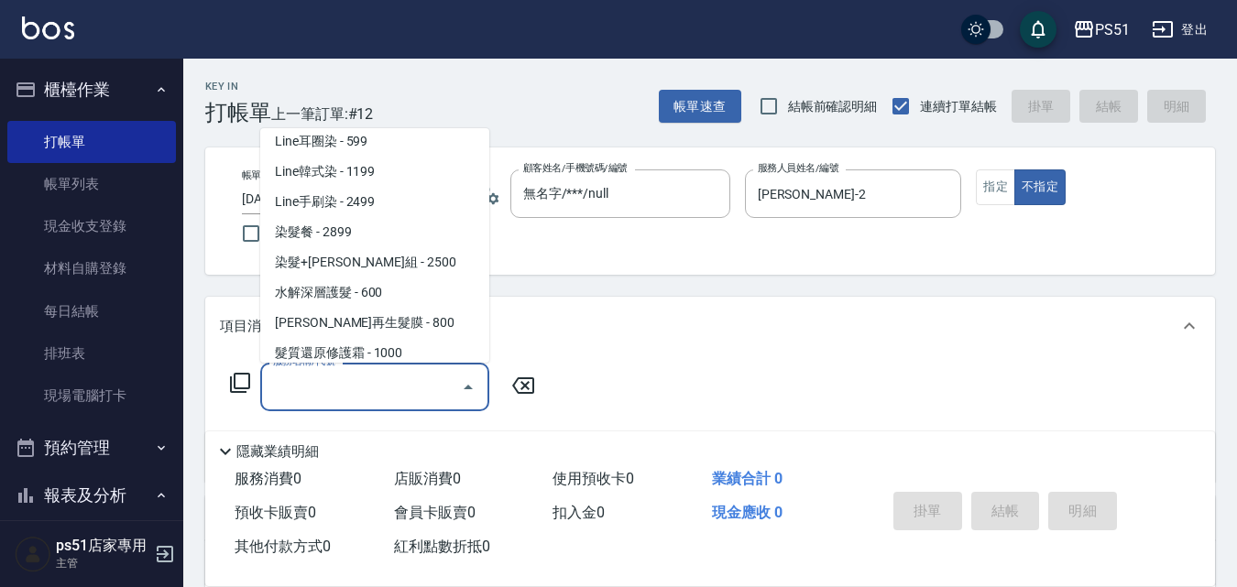
scroll to position [1924, 0]
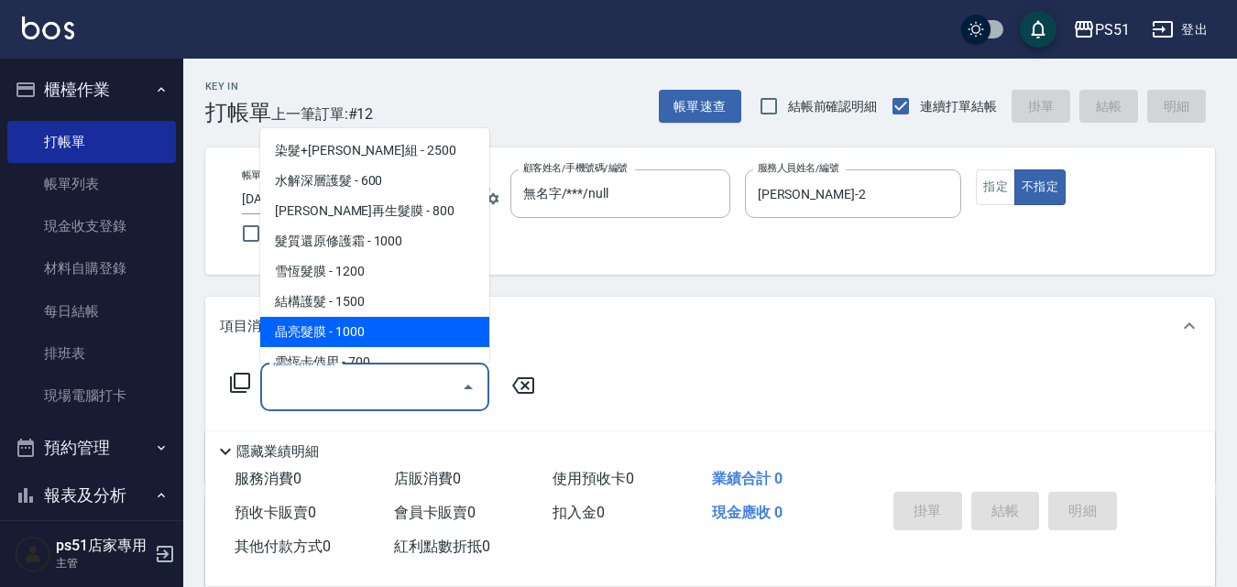
click at [392, 331] on span "晶亮髮膜 - 1000" at bounding box center [374, 332] width 229 height 30
type input "晶亮髮膜(506)"
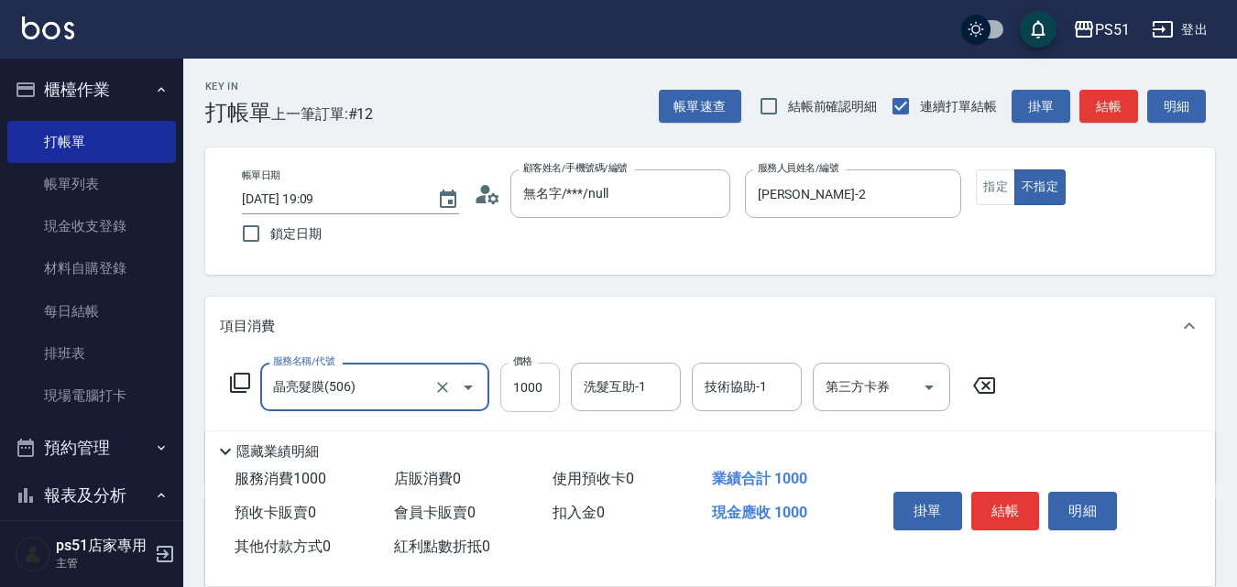
click at [514, 389] on input "1000" at bounding box center [530, 387] width 60 height 49
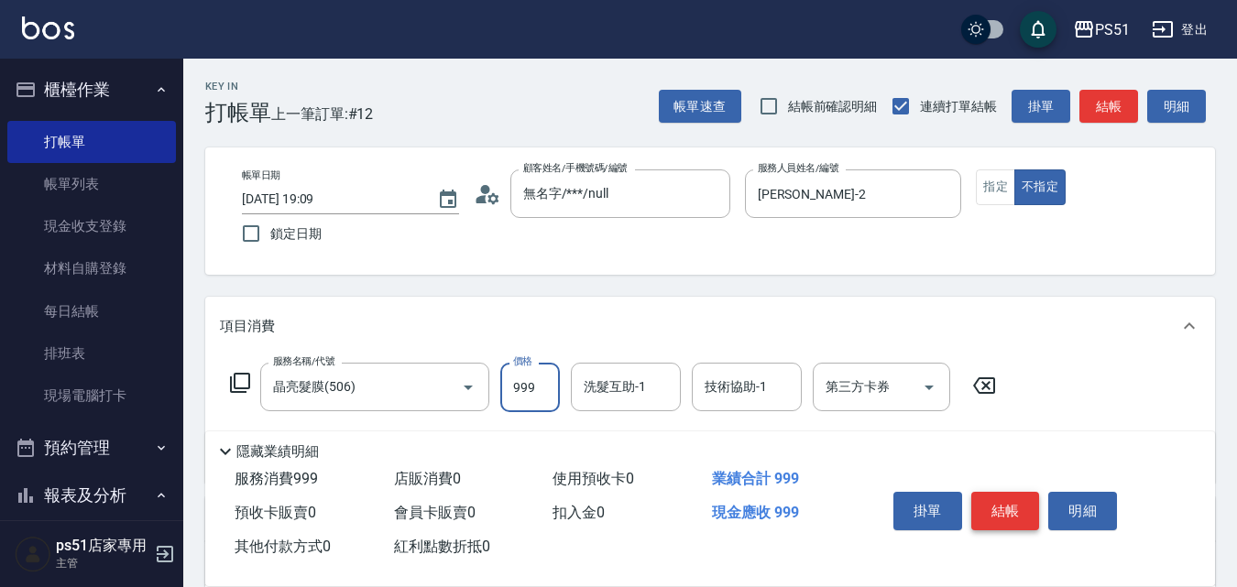
type input "999"
click at [1020, 506] on button "結帳" at bounding box center [1005, 511] width 69 height 38
type input "2025/09/15 19:10"
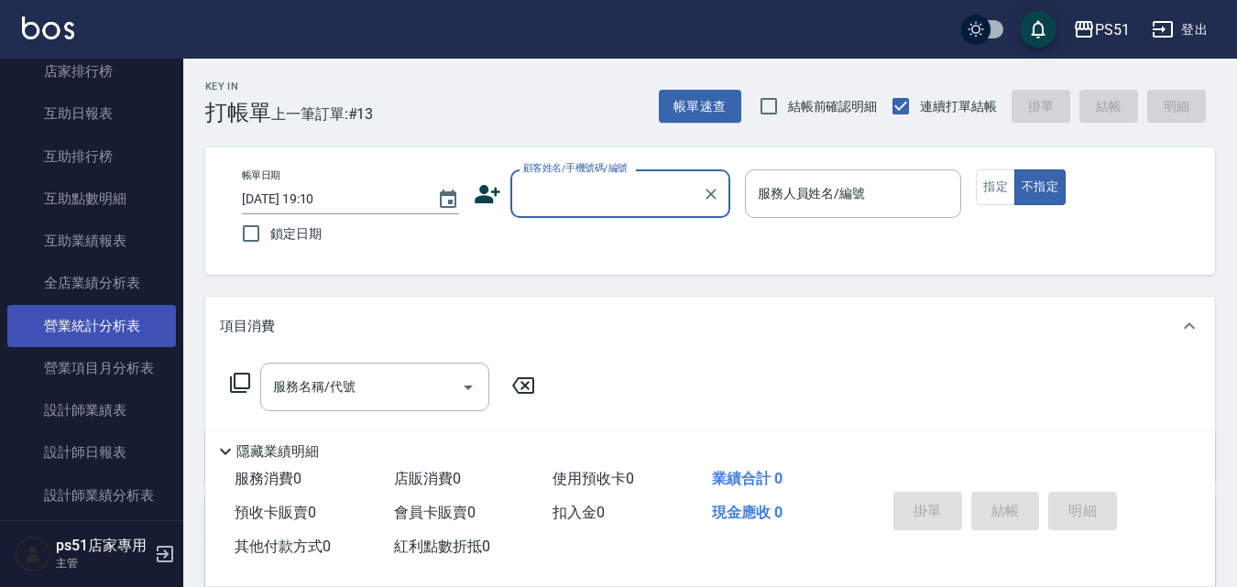
scroll to position [641, 0]
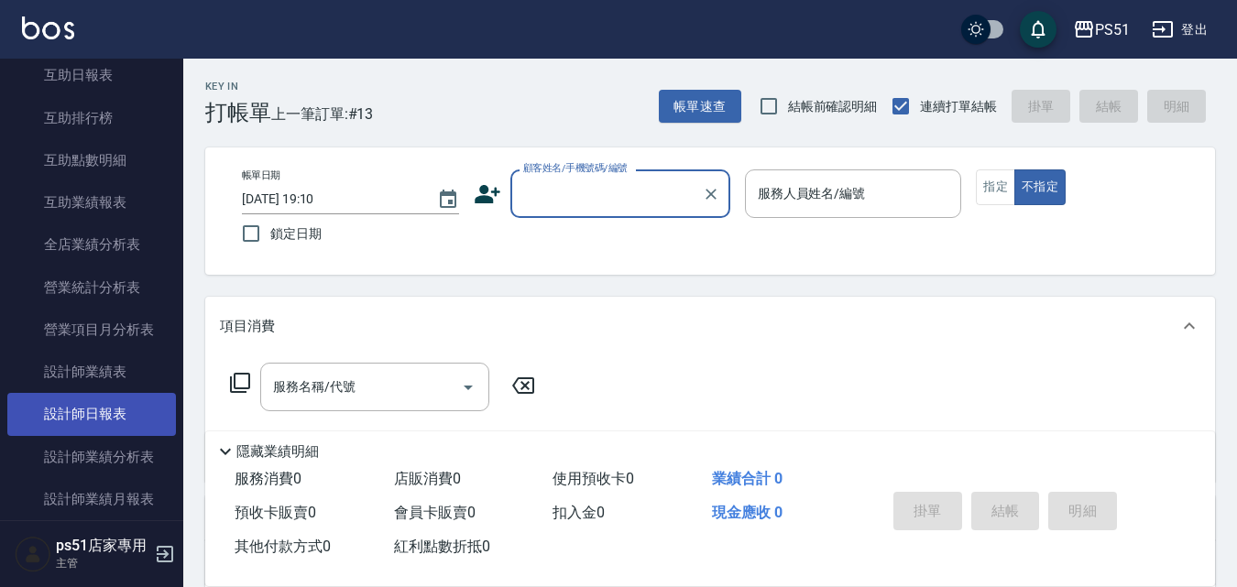
click at [98, 421] on link "設計師日報表" at bounding box center [91, 414] width 169 height 42
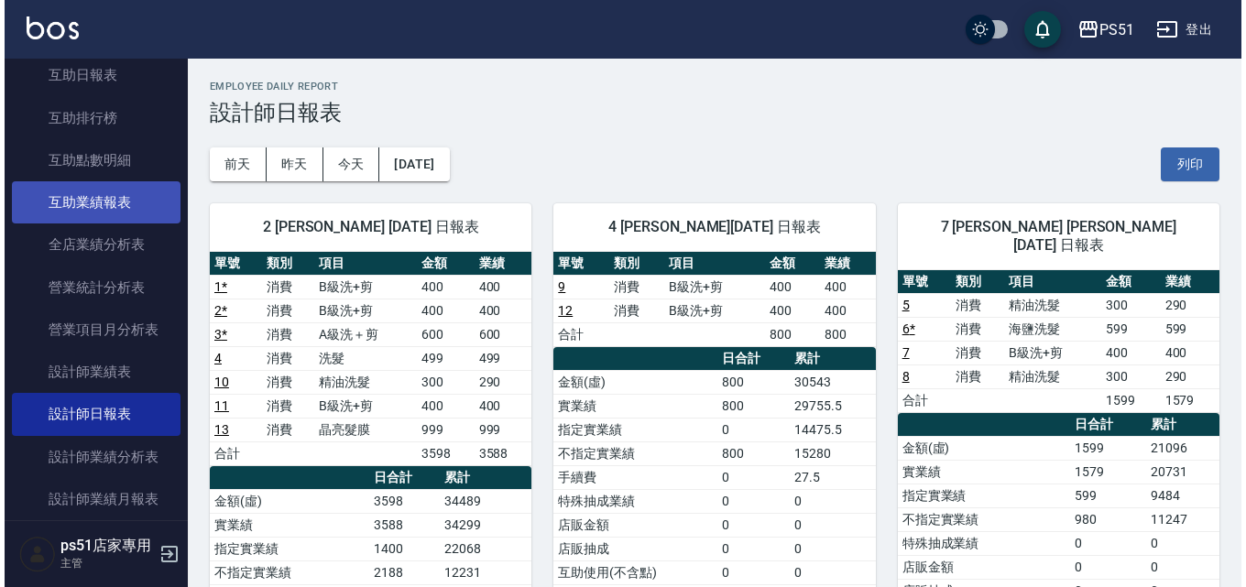
scroll to position [1069, 0]
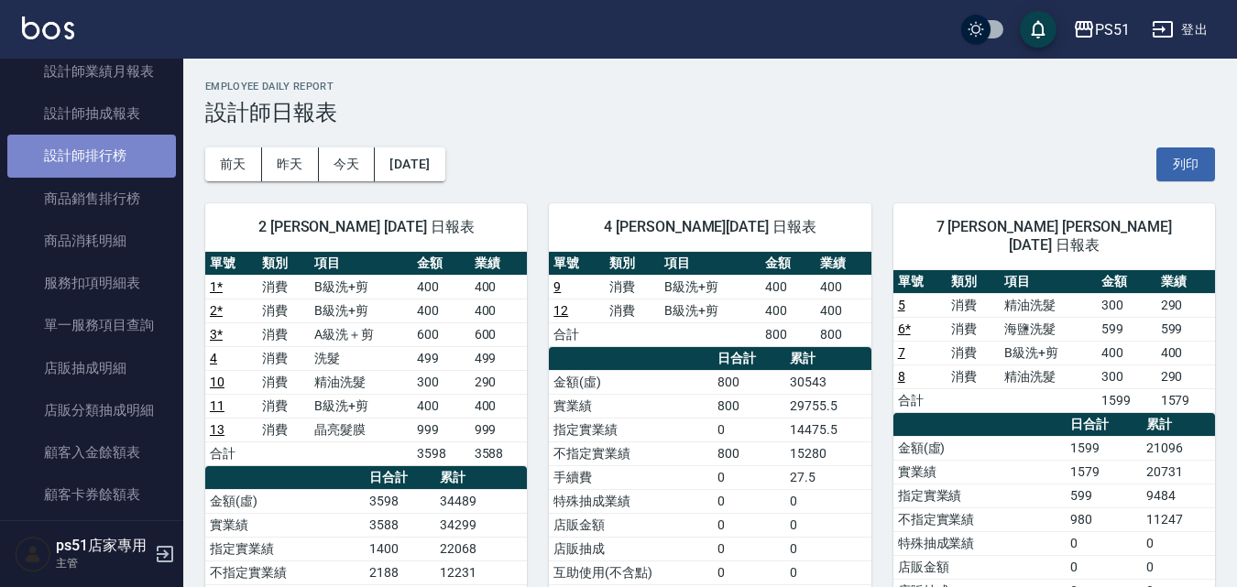
click at [117, 160] on link "設計師排行榜" at bounding box center [91, 156] width 169 height 42
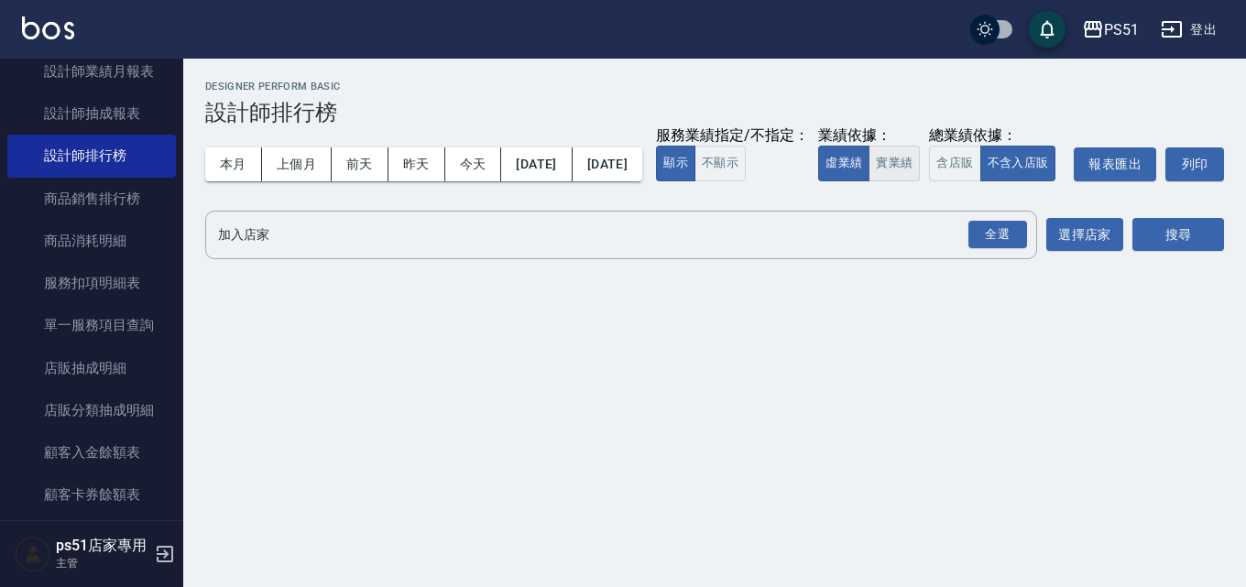
click at [869, 181] on button "實業績" at bounding box center [894, 164] width 51 height 36
click at [1022, 249] on div "全選" at bounding box center [998, 235] width 59 height 28
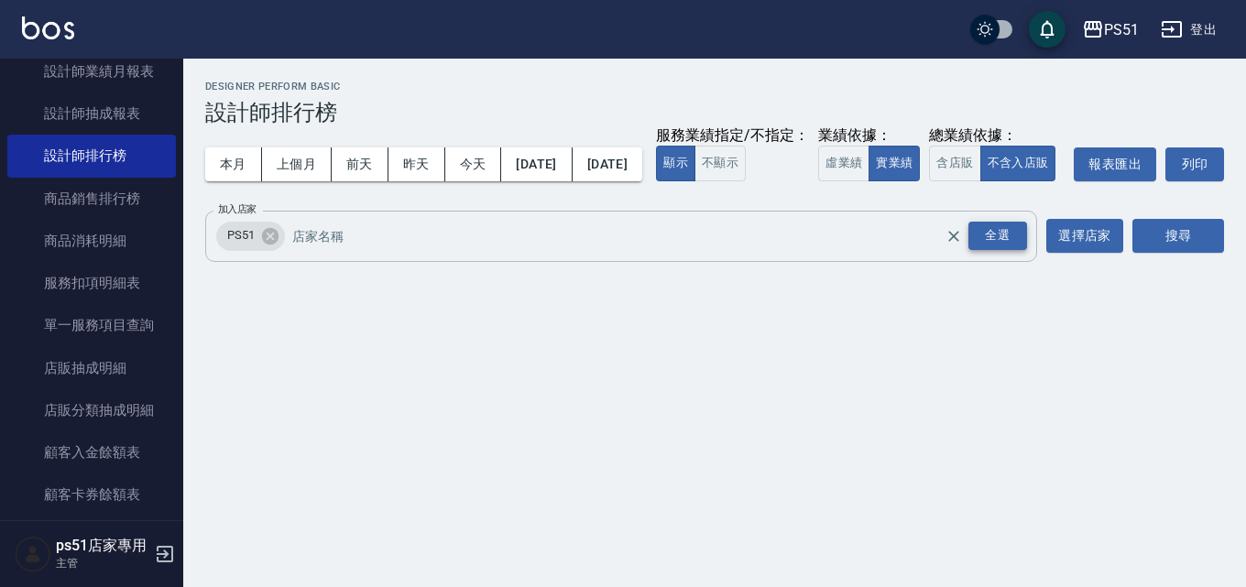
click at [995, 250] on div "全選" at bounding box center [998, 236] width 59 height 28
click at [1199, 253] on button "搜尋" at bounding box center [1179, 236] width 92 height 34
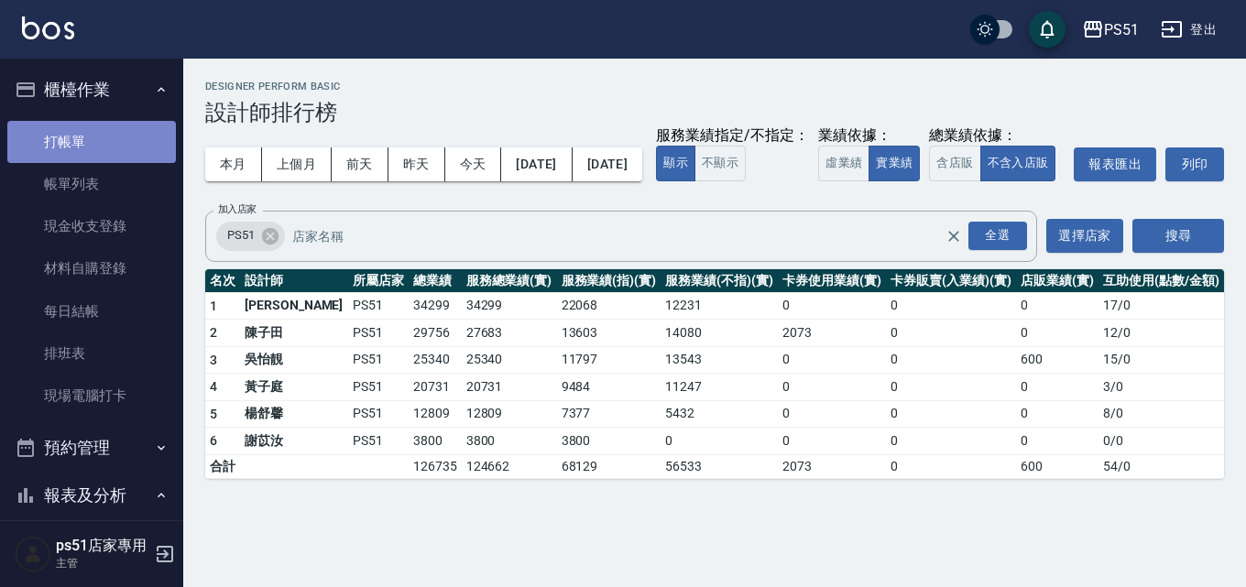
click at [100, 126] on link "打帳單" at bounding box center [91, 142] width 169 height 42
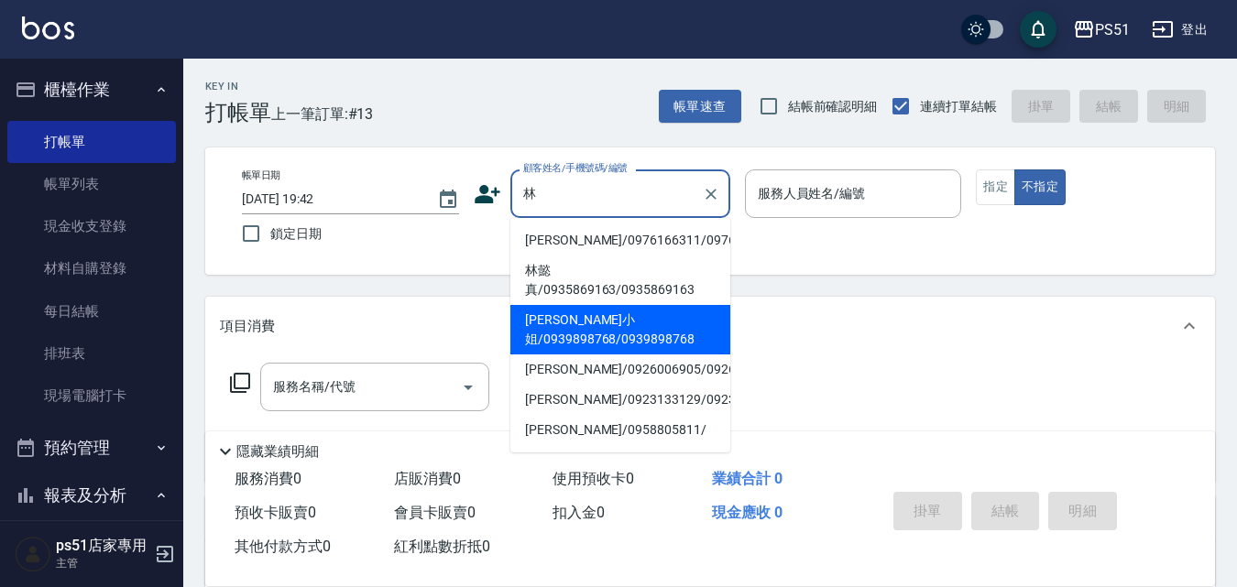
click at [654, 355] on li "[PERSON_NAME]小姐/0939898768/0939898768" at bounding box center [620, 329] width 220 height 49
type input "[PERSON_NAME]小姐/0939898768/0939898768"
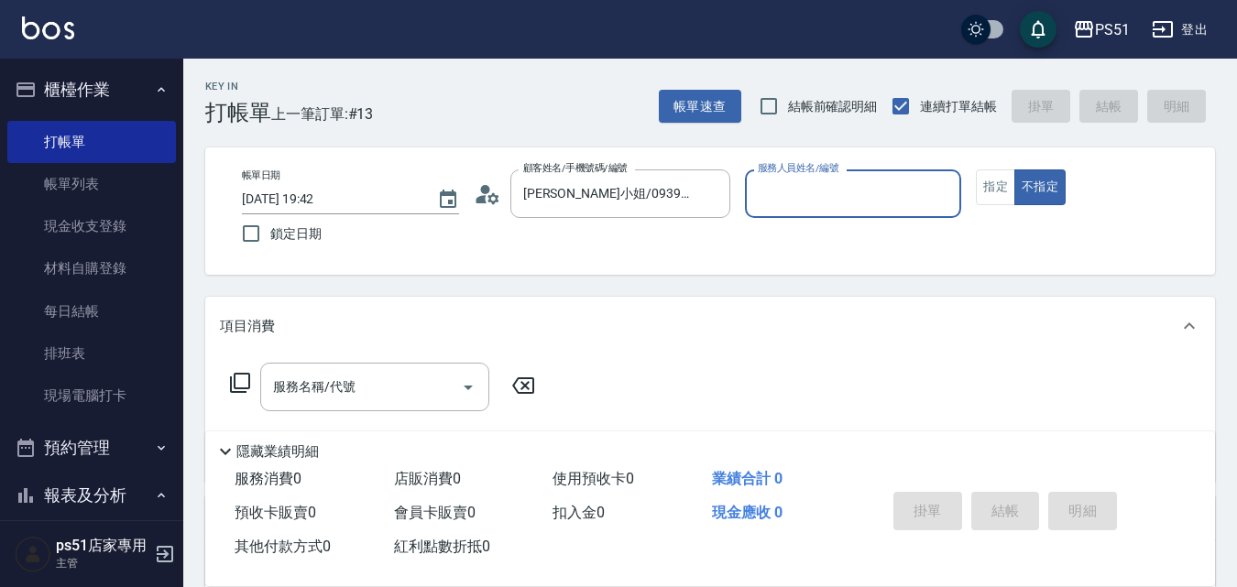
type input "Bella-4"
drag, startPoint x: 421, startPoint y: 382, endPoint x: 436, endPoint y: 384, distance: 15.7
click at [436, 384] on input "服務名稱/代號" at bounding box center [360, 387] width 185 height 32
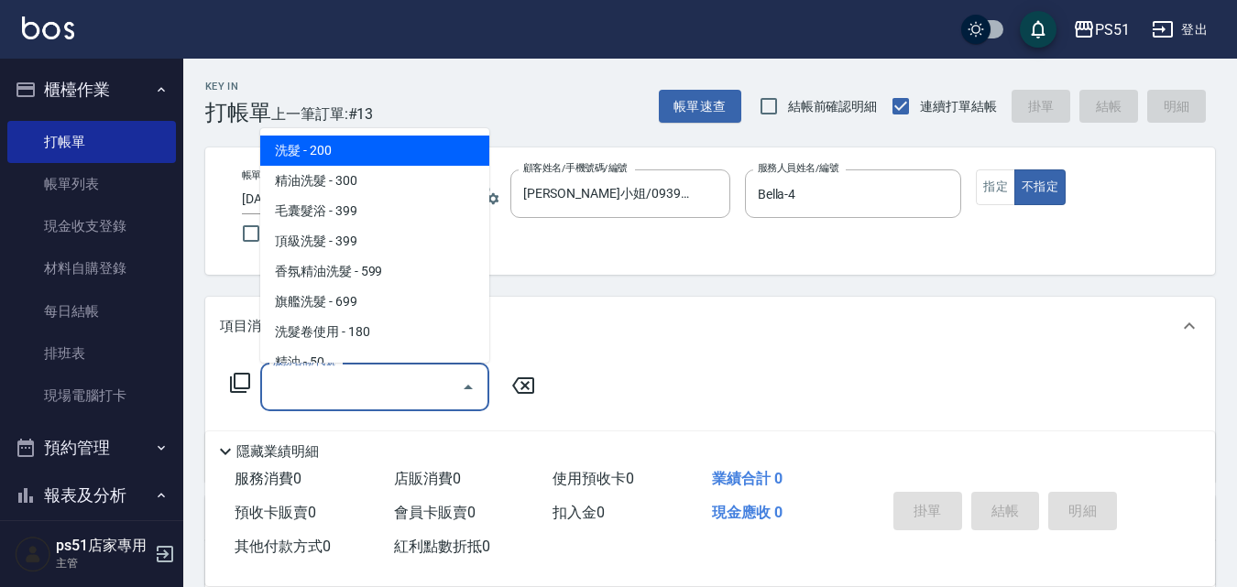
click at [554, 347] on div "項目消費" at bounding box center [710, 326] width 1010 height 59
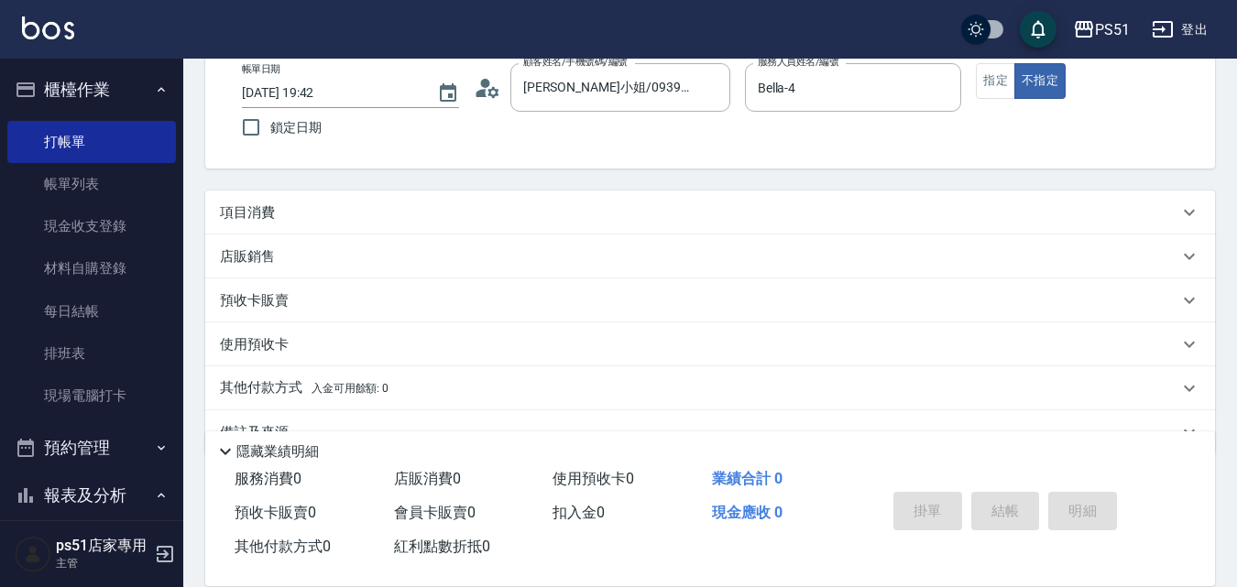
scroll to position [149, 0]
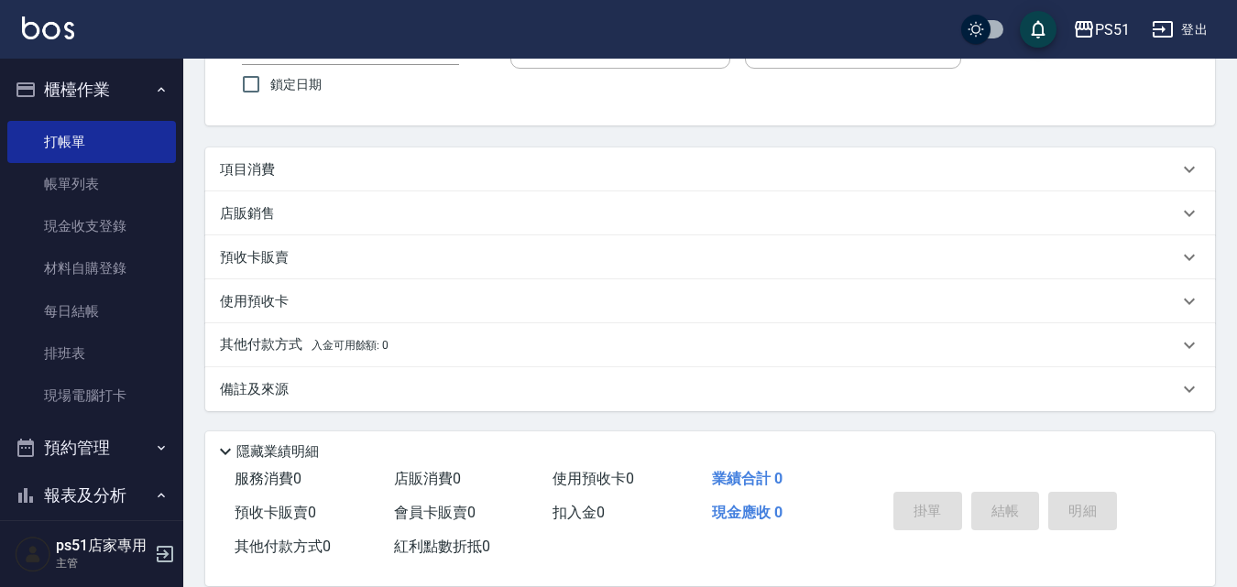
click at [279, 168] on div "項目消費" at bounding box center [699, 169] width 958 height 19
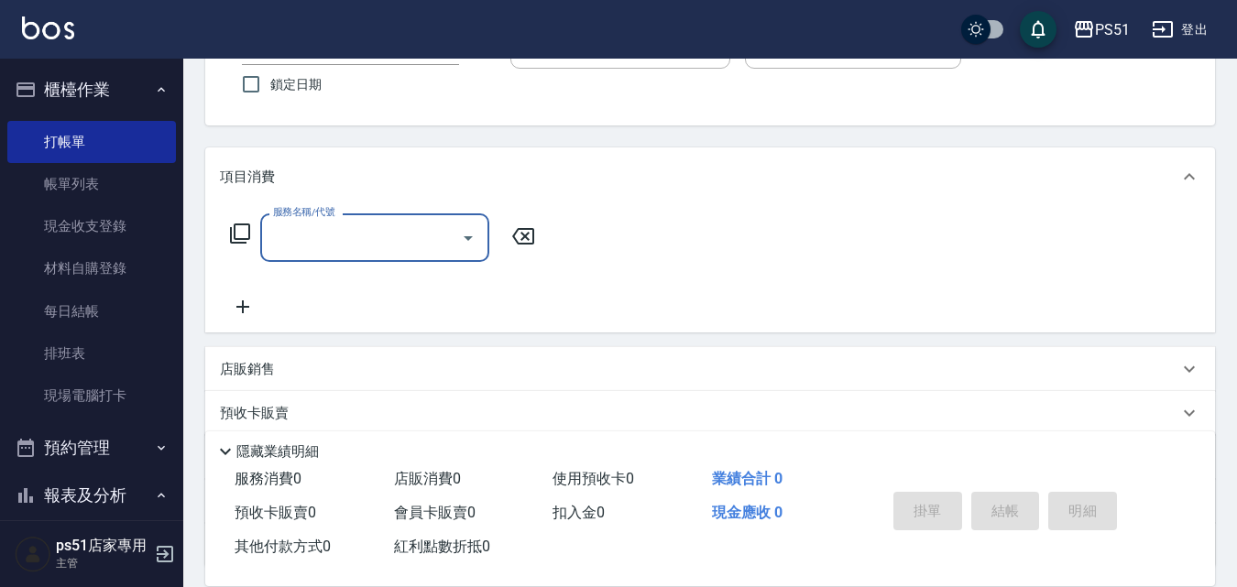
scroll to position [0, 0]
click at [410, 259] on div "服務名稱/代號" at bounding box center [374, 237] width 229 height 49
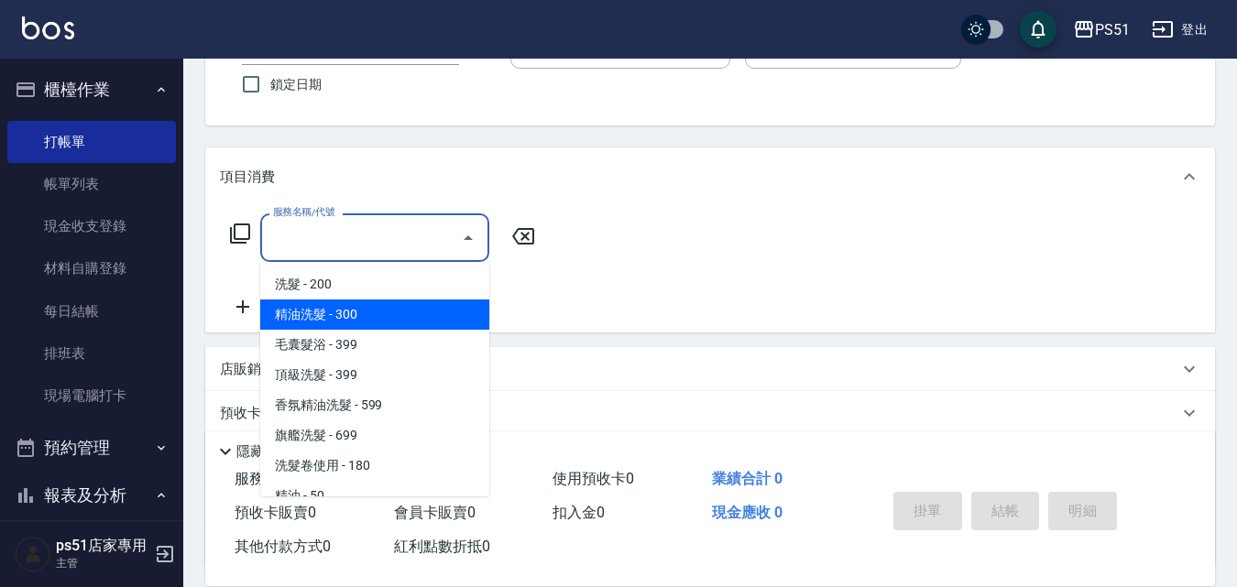
click at [362, 312] on span "精油洗髮 - 300" at bounding box center [374, 315] width 229 height 30
type input "精油洗髮(102)"
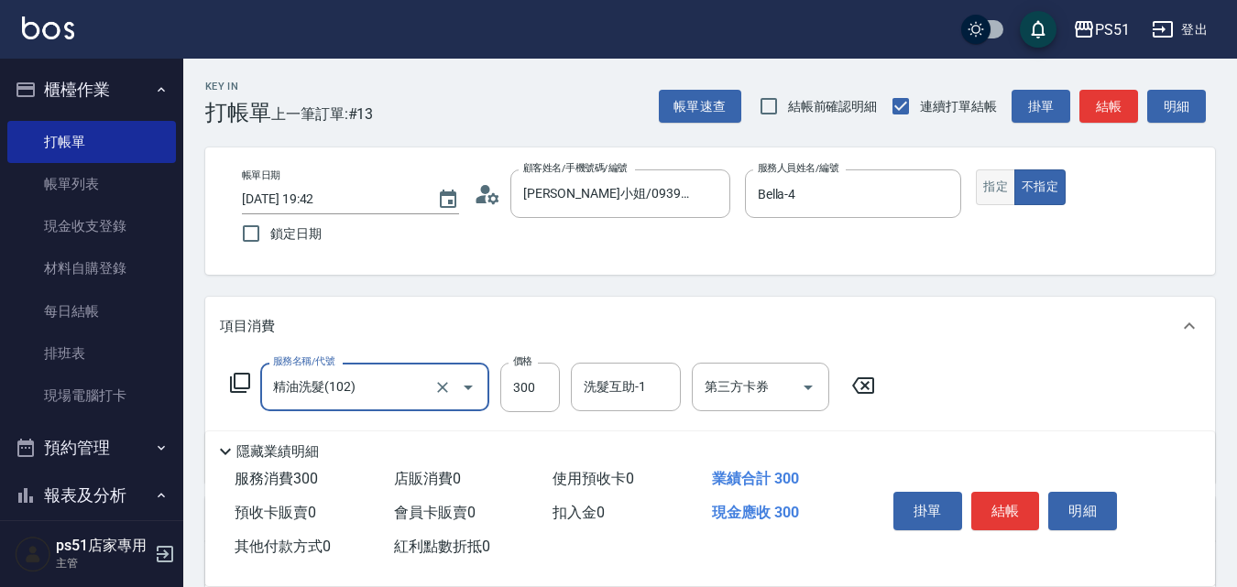
click at [1008, 183] on button "指定" at bounding box center [995, 188] width 39 height 36
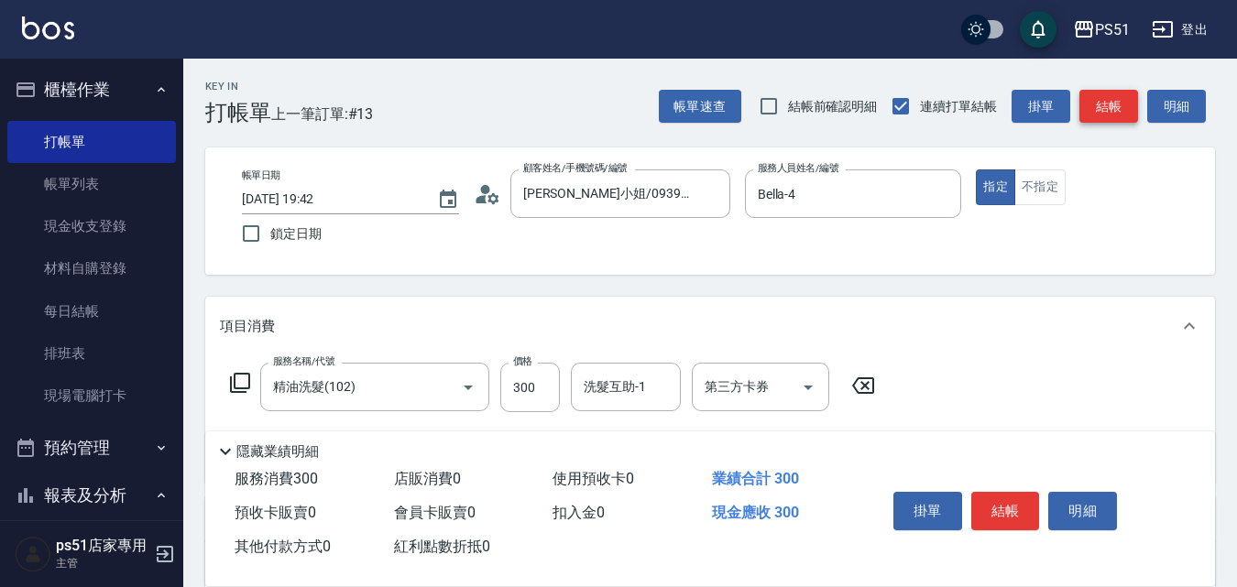
click at [1091, 120] on button "結帳" at bounding box center [1108, 107] width 59 height 34
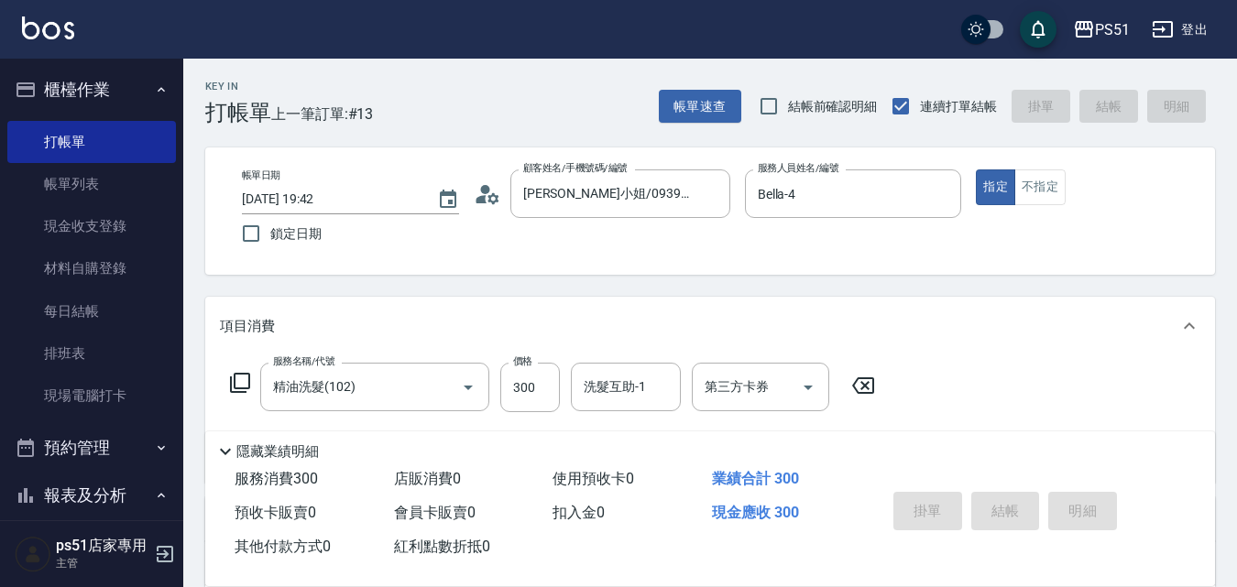
type input "2025/09/15 19:43"
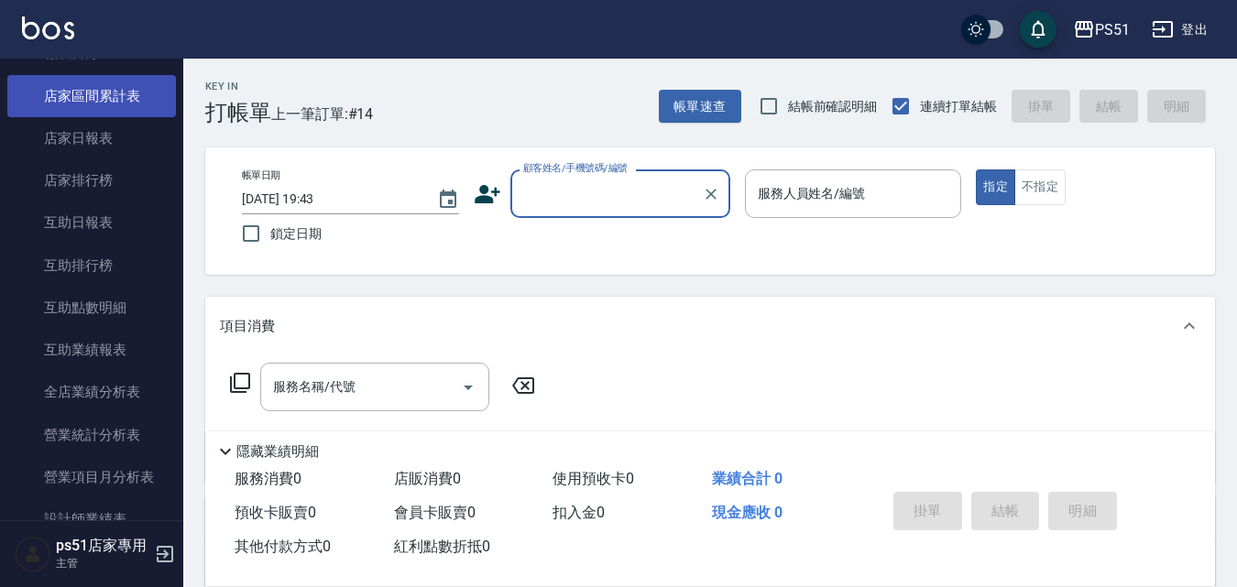
scroll to position [428, 0]
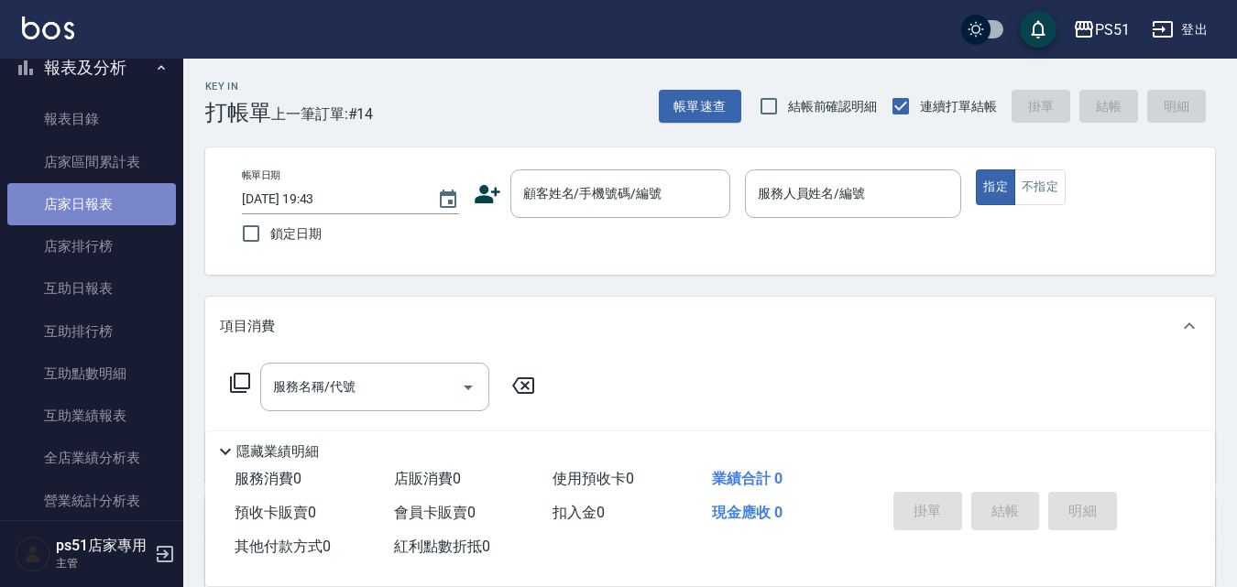
click at [115, 213] on link "店家日報表" at bounding box center [91, 204] width 169 height 42
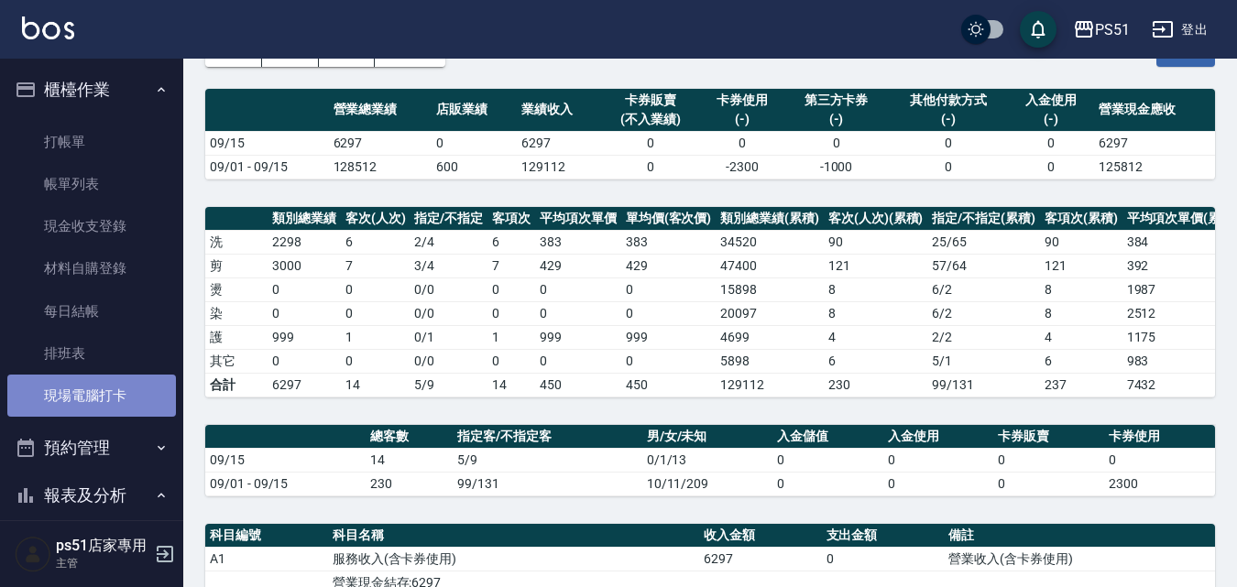
click at [108, 389] on link "現場電腦打卡" at bounding box center [91, 396] width 169 height 42
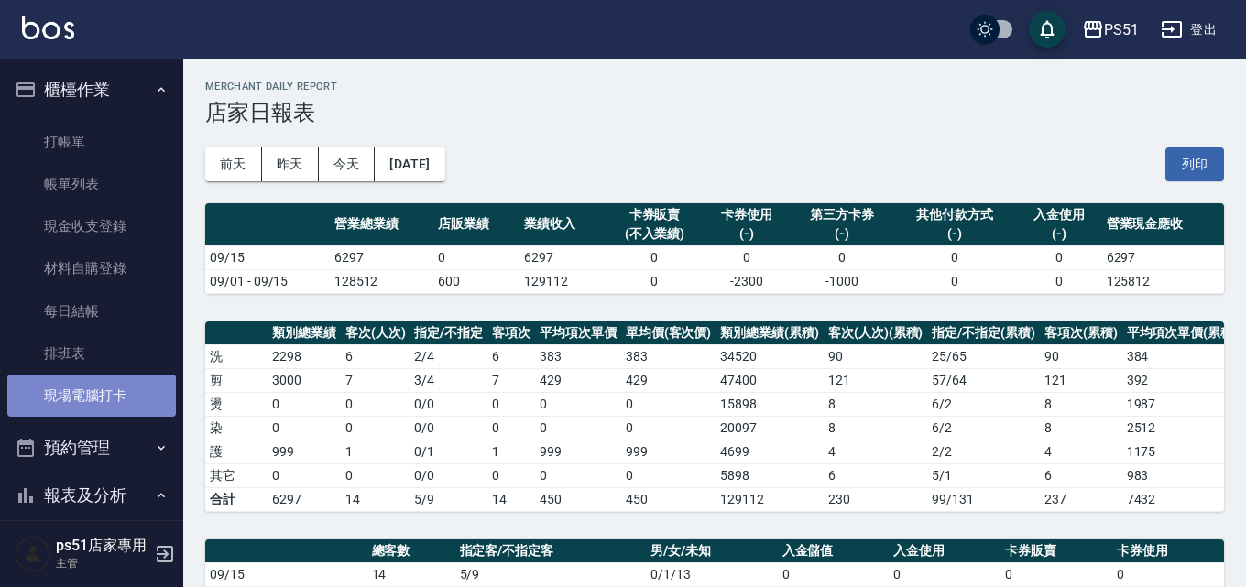
click at [108, 389] on link "現場電腦打卡" at bounding box center [91, 396] width 169 height 42
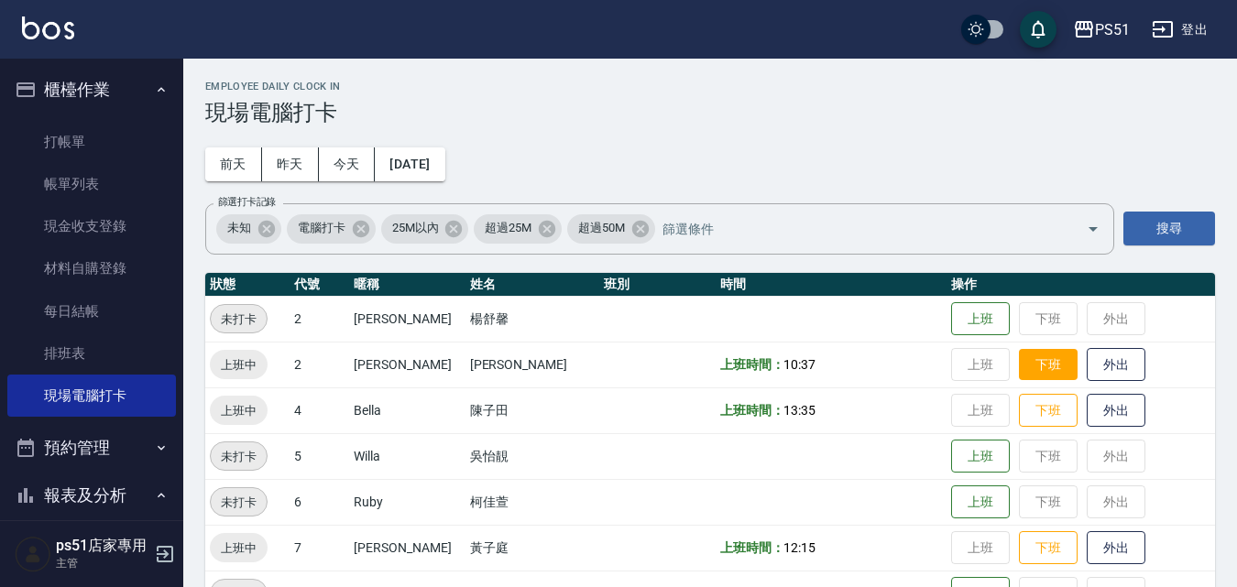
click at [1026, 366] on button "下班" at bounding box center [1048, 365] width 59 height 32
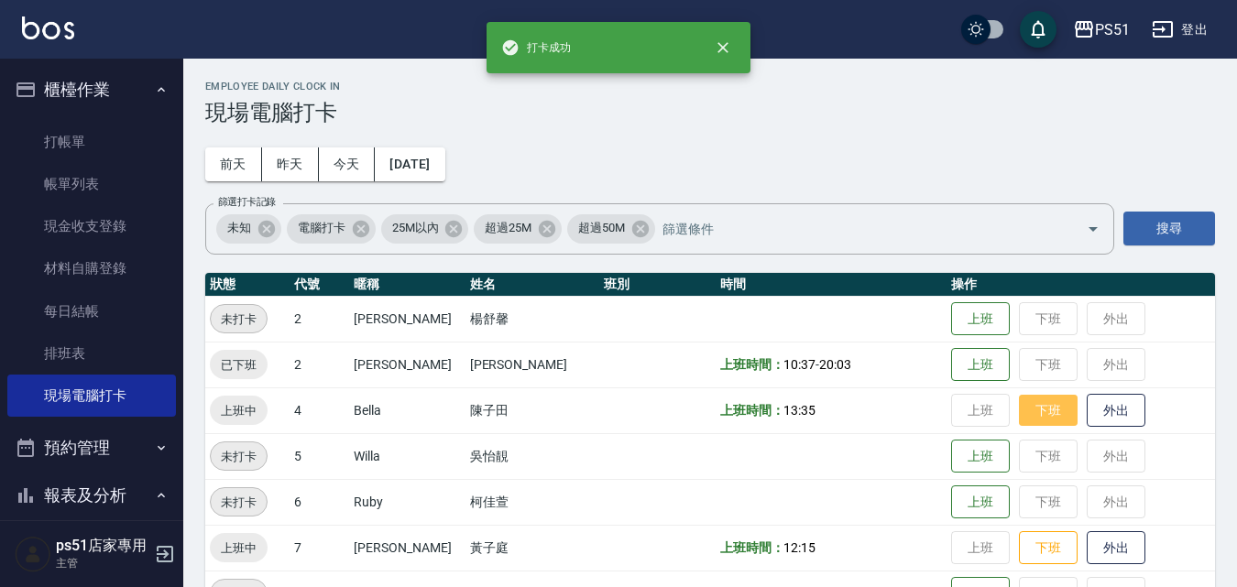
click at [1024, 410] on button "下班" at bounding box center [1048, 411] width 59 height 32
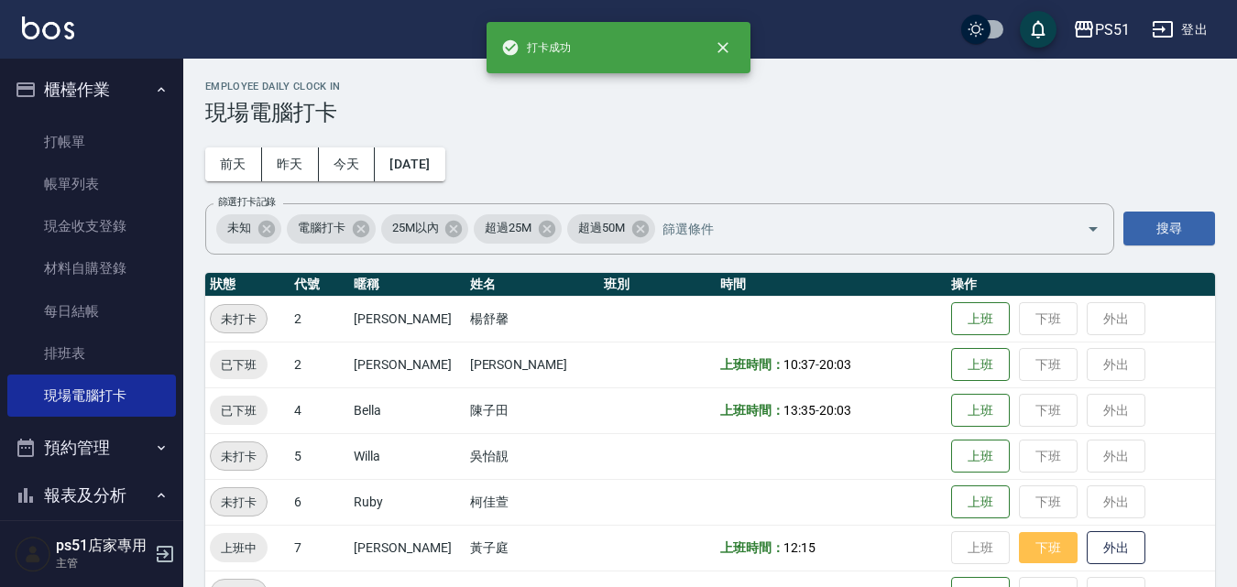
click at [1023, 557] on button "下班" at bounding box center [1048, 548] width 59 height 32
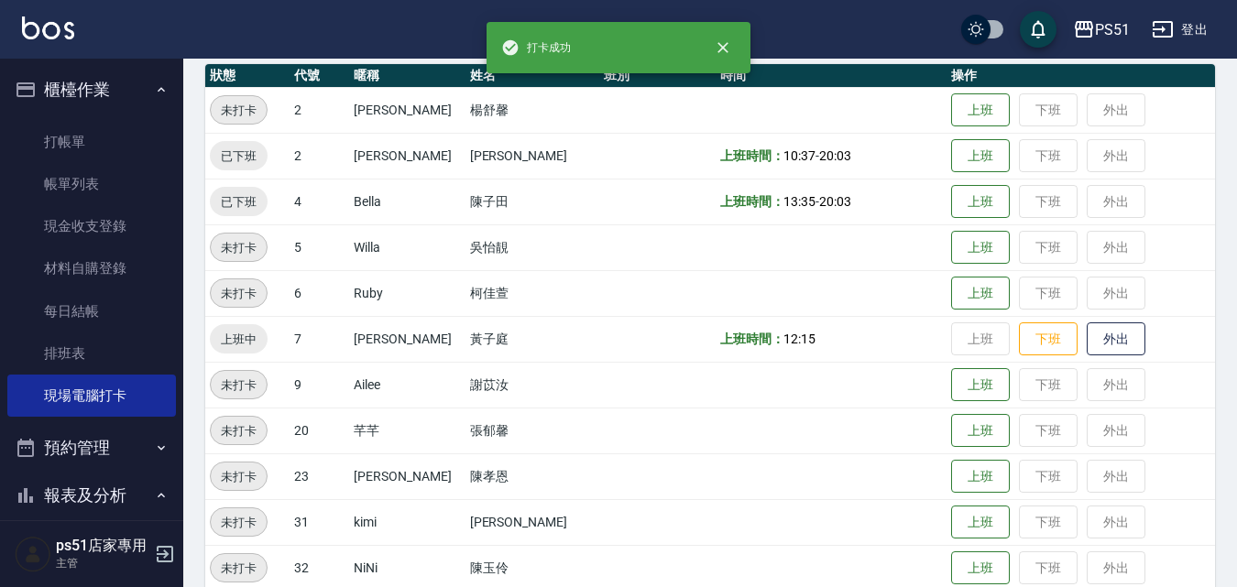
scroll to position [213, 0]
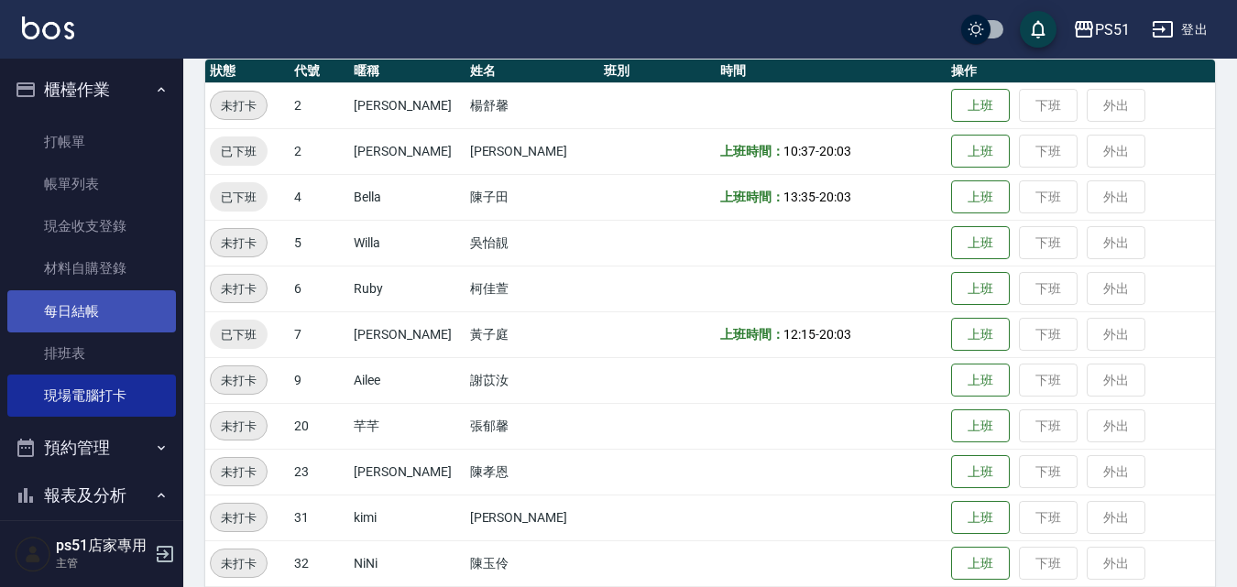
click at [68, 307] on link "每日結帳" at bounding box center [91, 311] width 169 height 42
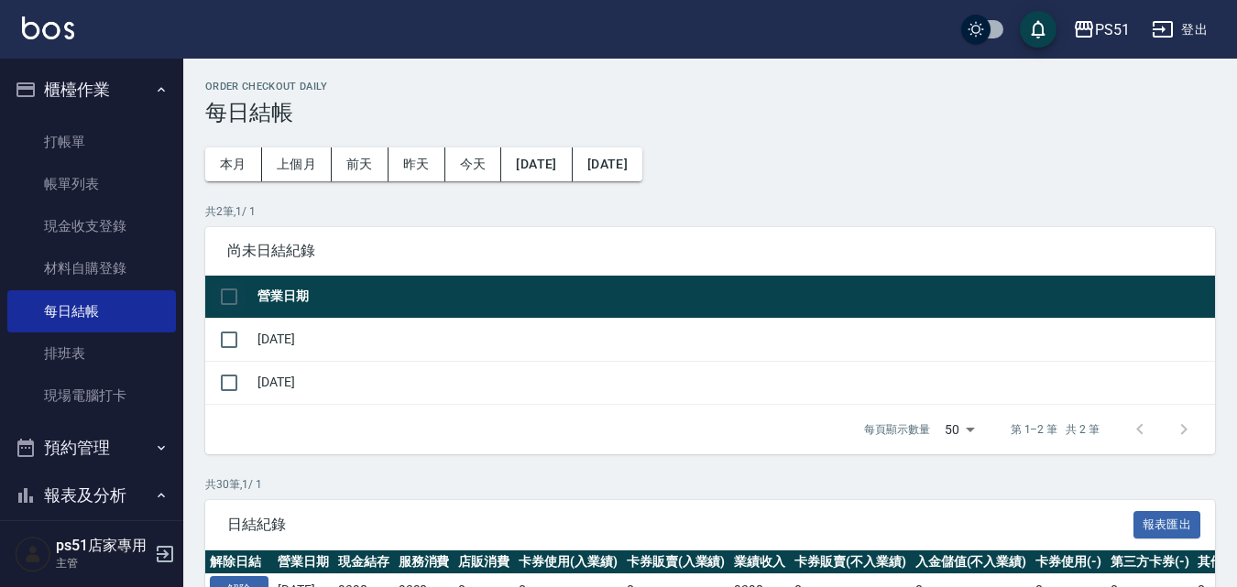
click at [231, 296] on input "checkbox" at bounding box center [229, 297] width 38 height 38
checkbox input "true"
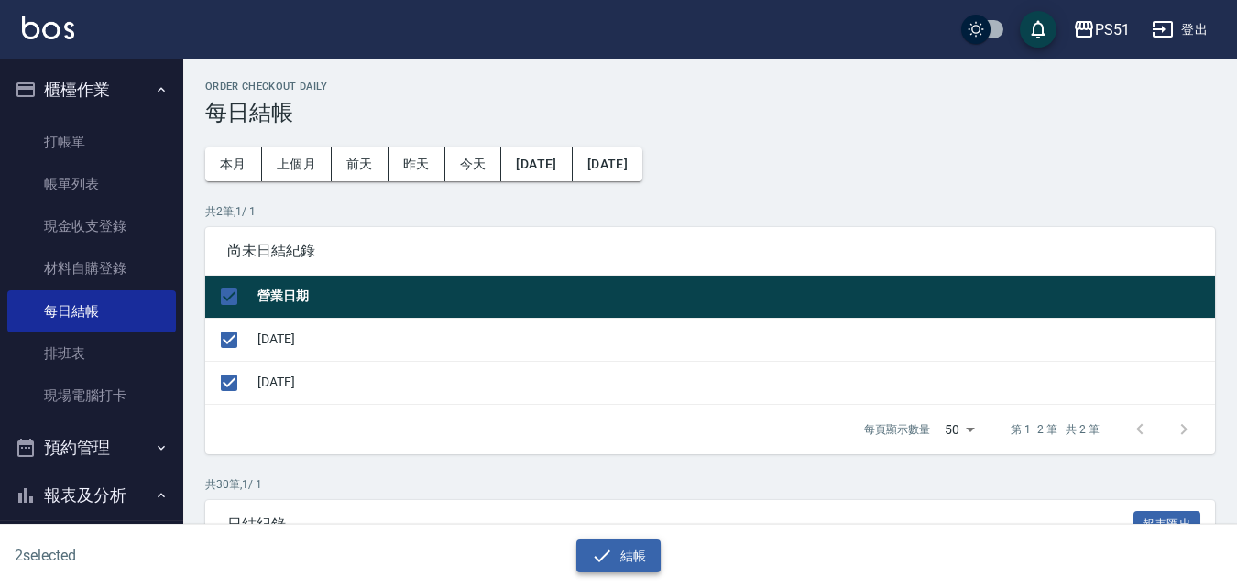
click at [643, 561] on button "結帳" at bounding box center [618, 557] width 85 height 34
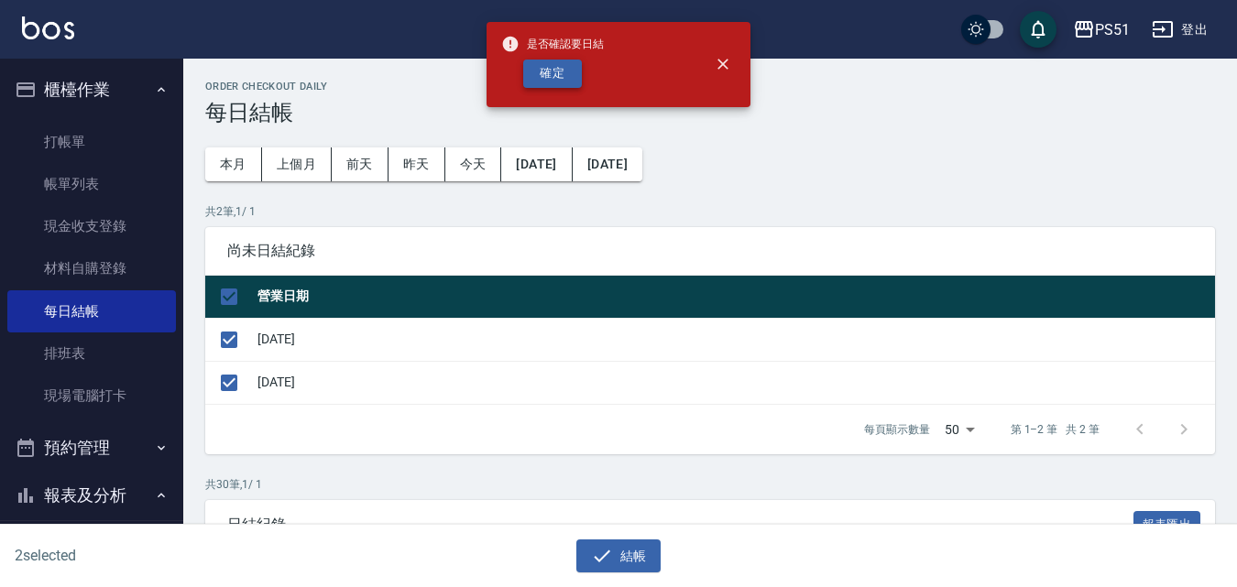
click at [567, 68] on button "確定" at bounding box center [552, 74] width 59 height 28
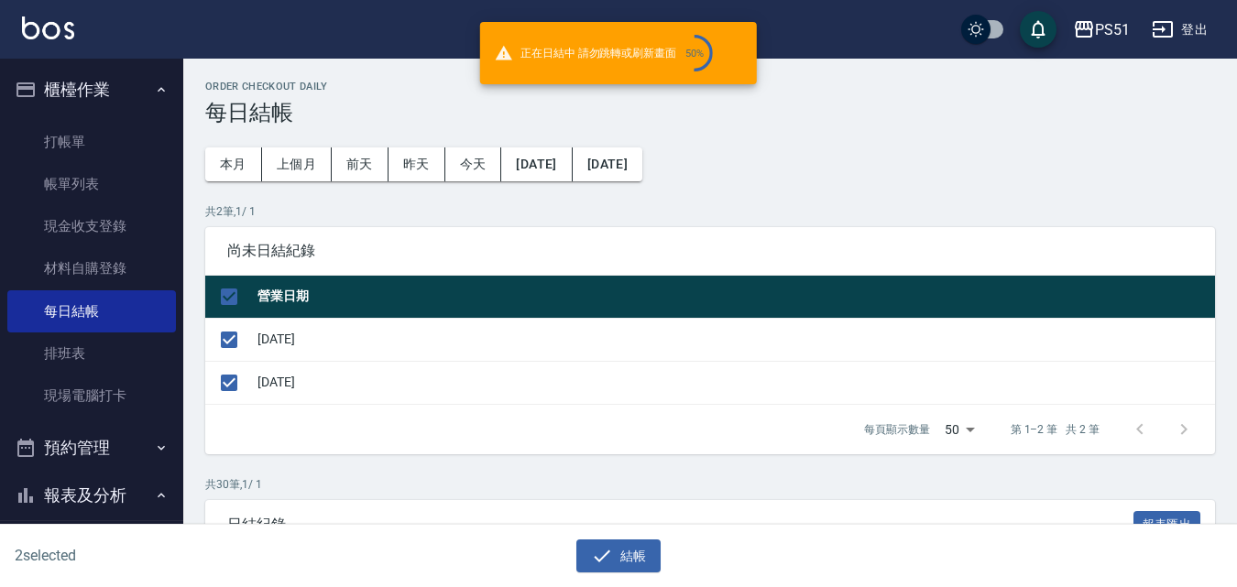
checkbox input "false"
